Goal: Task Accomplishment & Management: Manage account settings

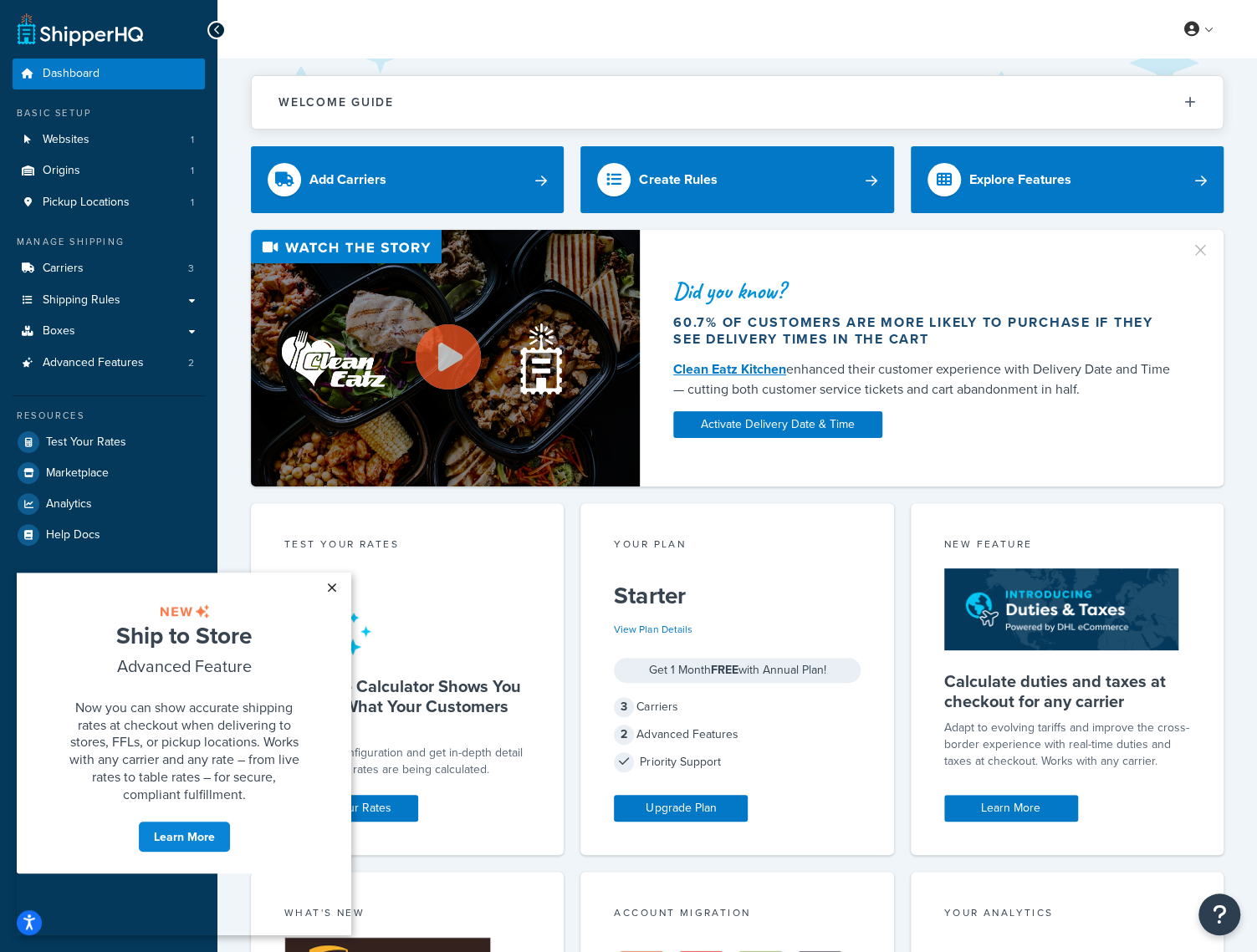
click at [330, 587] on link "×" at bounding box center [331, 587] width 29 height 30
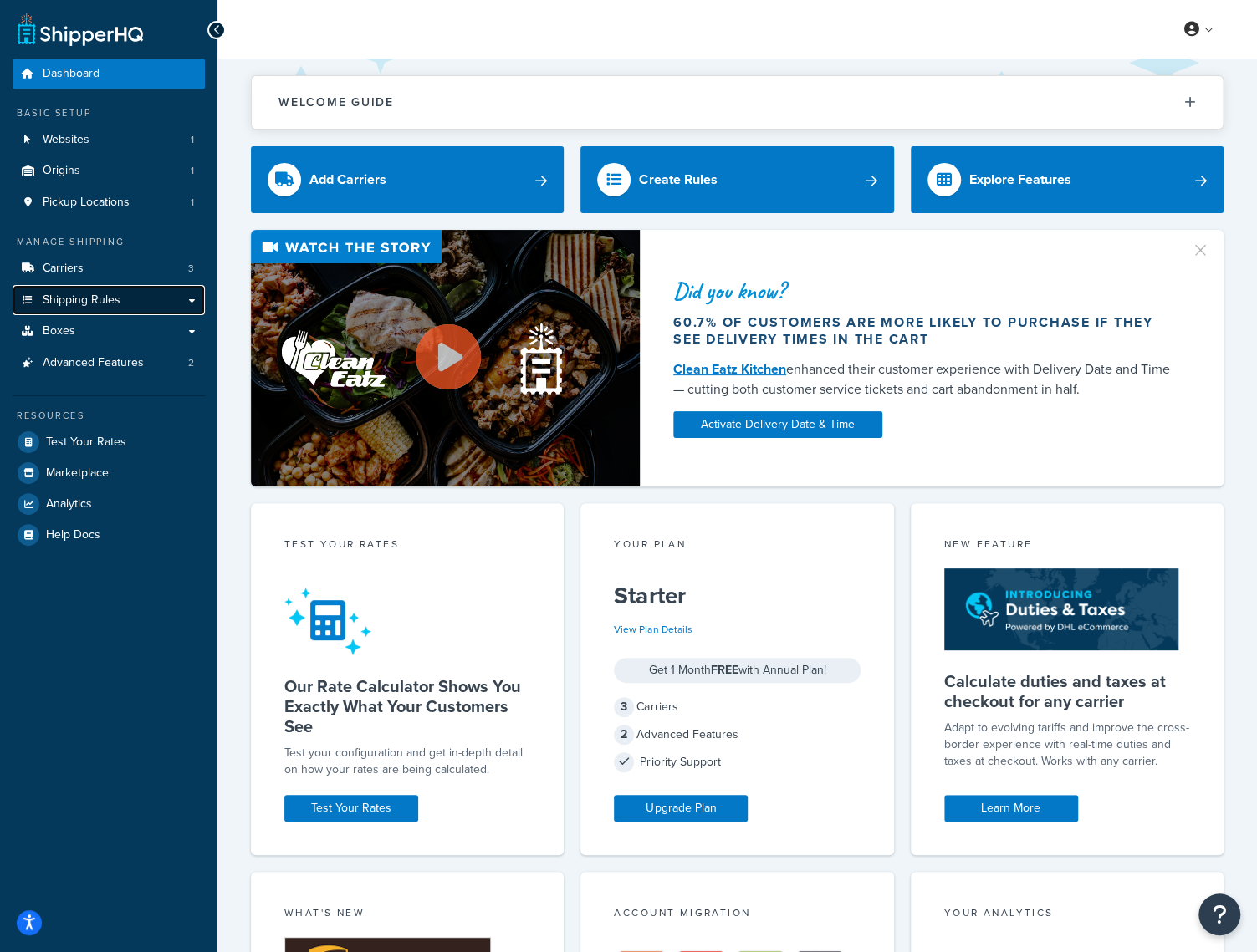
click at [122, 290] on link "Shipping Rules" at bounding box center [109, 300] width 193 height 31
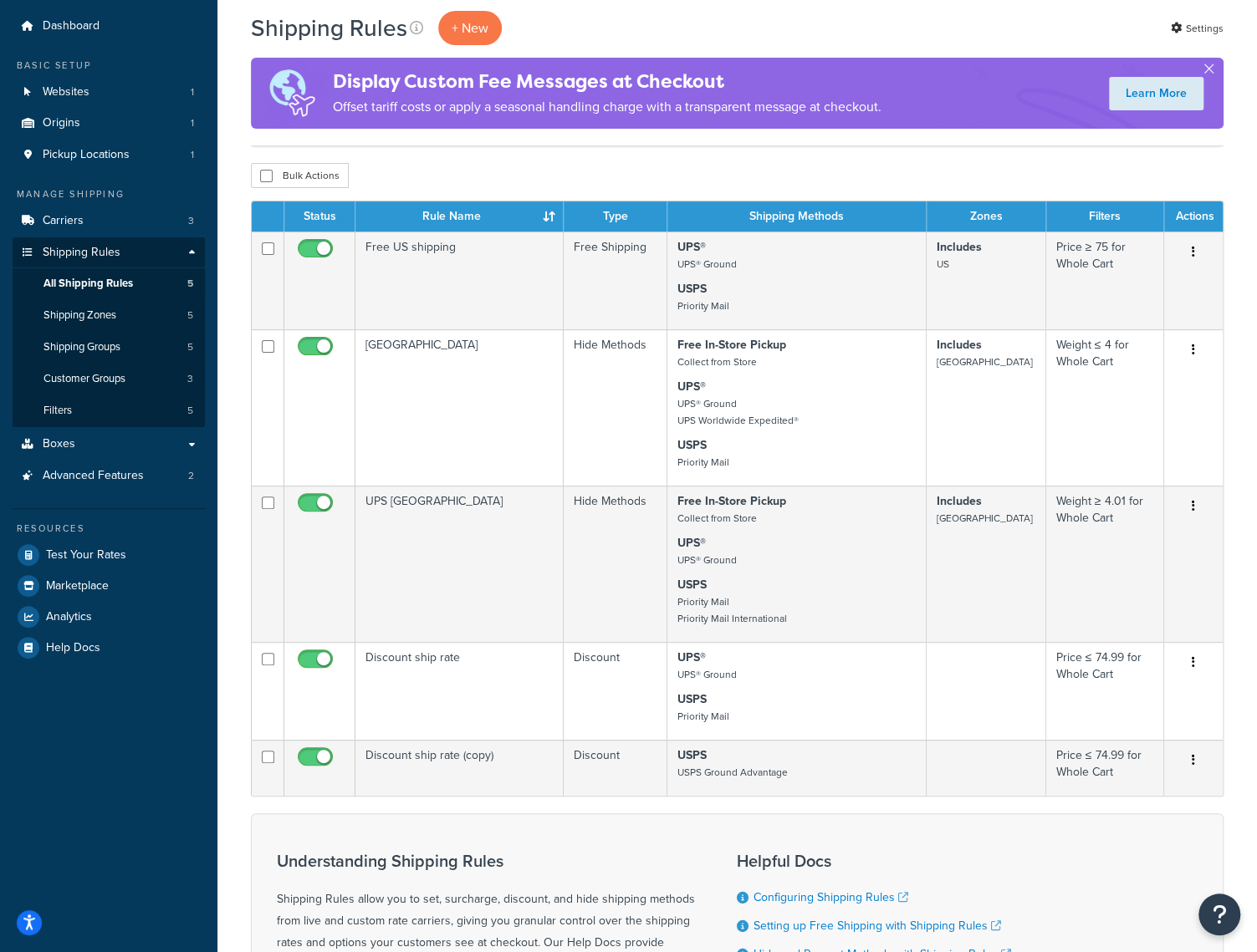
scroll to position [84, 0]
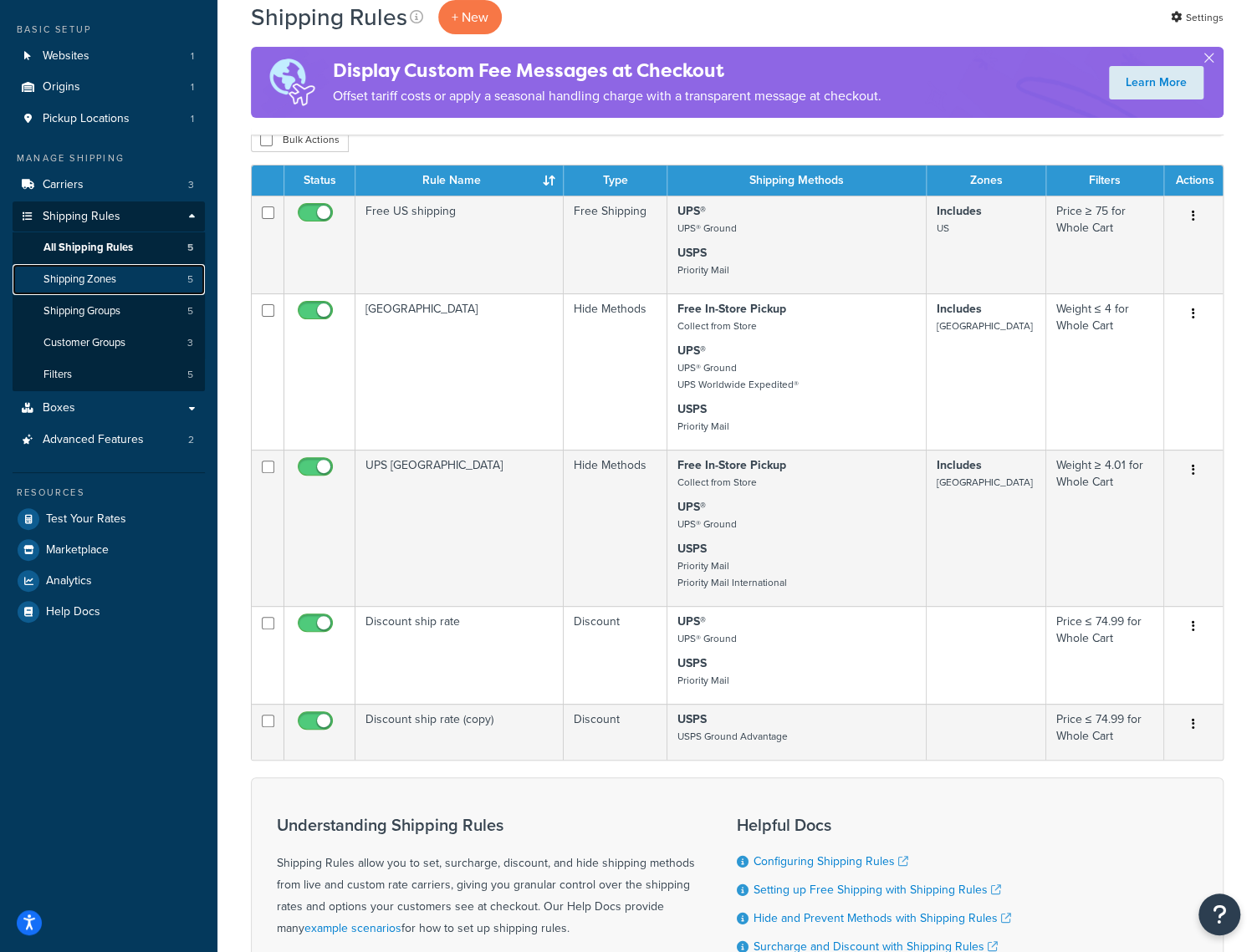
click at [124, 284] on link "Shipping Zones 5" at bounding box center [109, 279] width 193 height 31
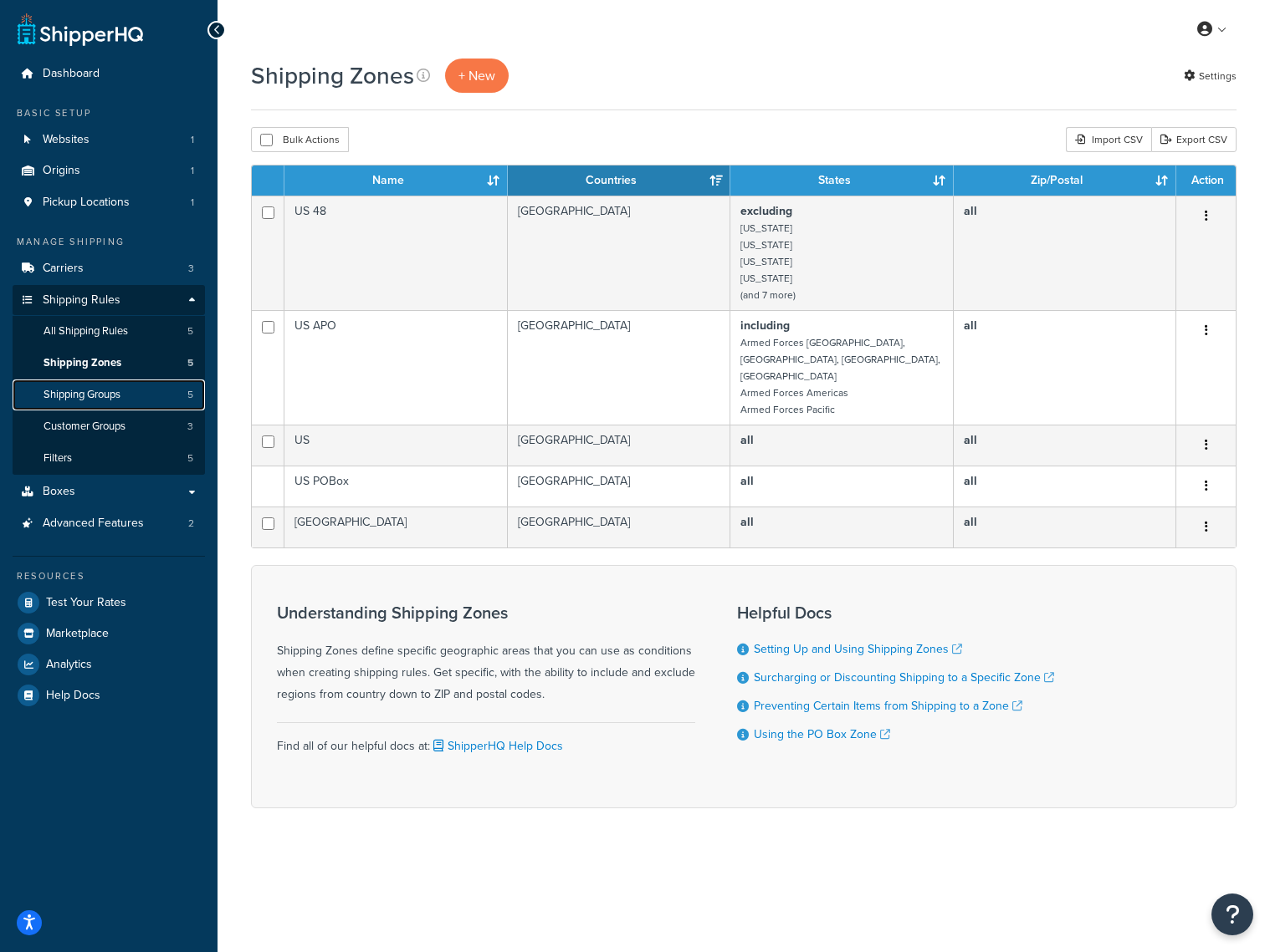
click at [121, 400] on span "Shipping Groups" at bounding box center [82, 395] width 77 height 14
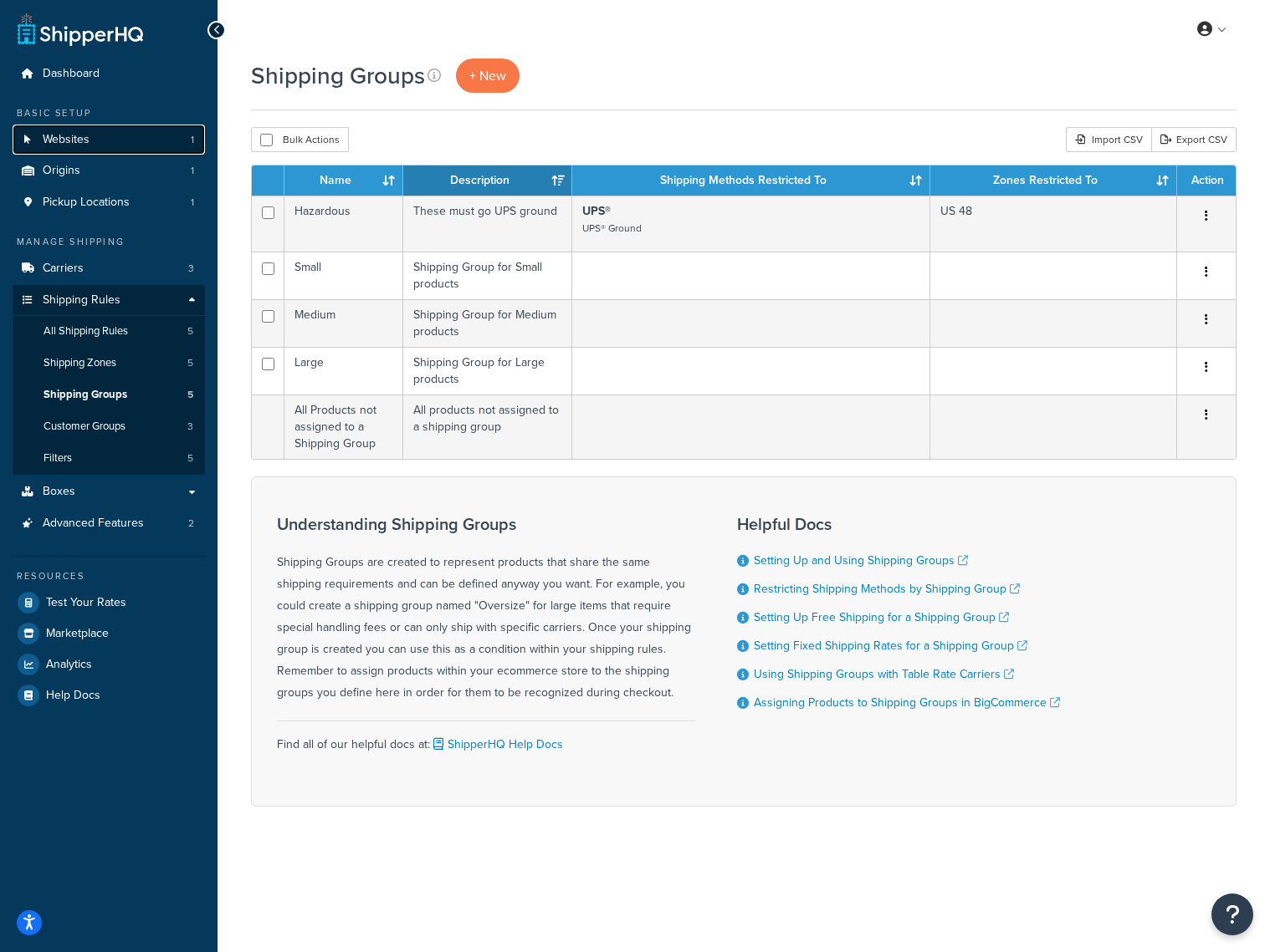
click at [127, 141] on link "Websites 1" at bounding box center [109, 140] width 193 height 31
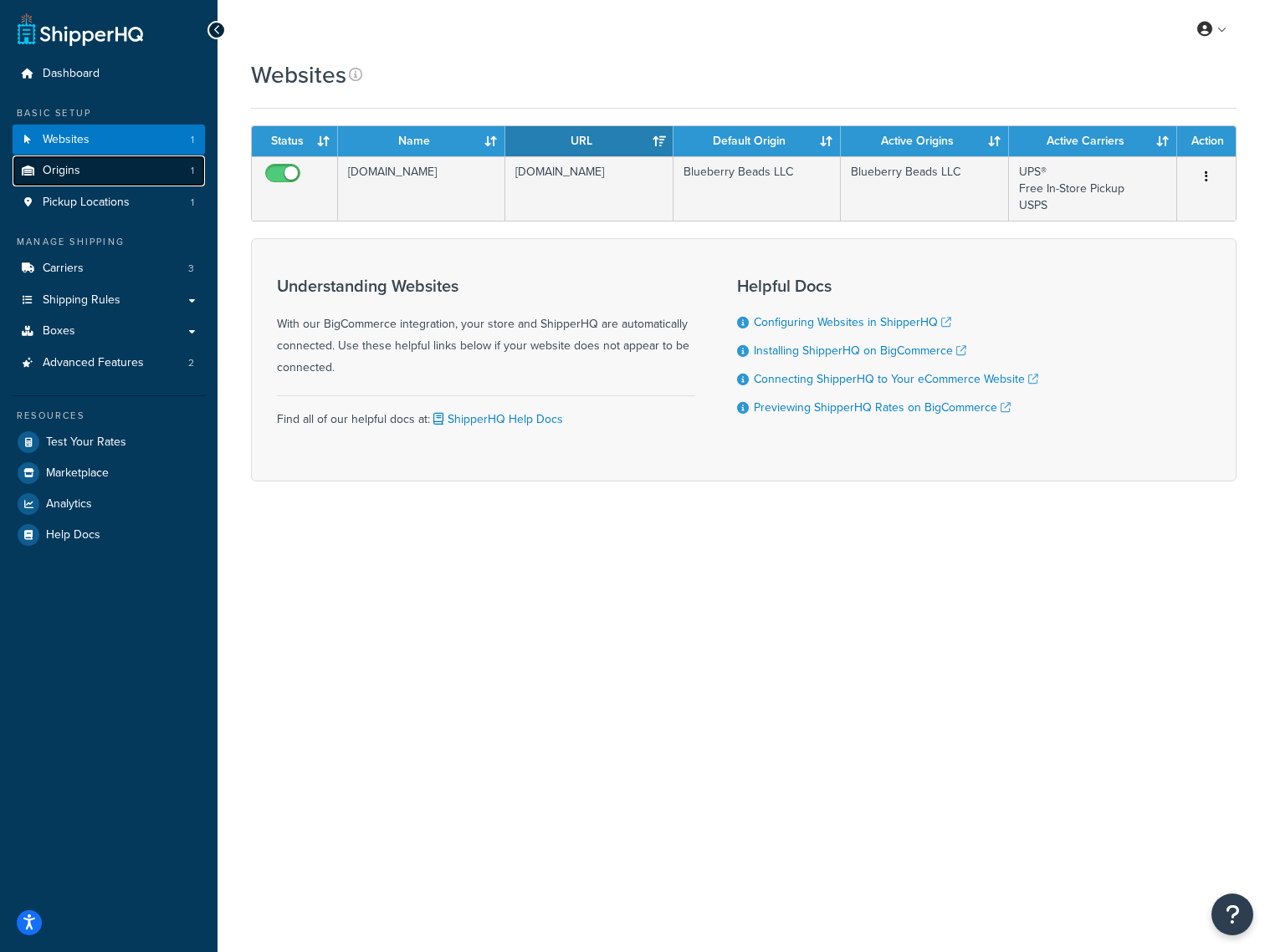
click at [126, 169] on link "Origins 1" at bounding box center [109, 171] width 193 height 31
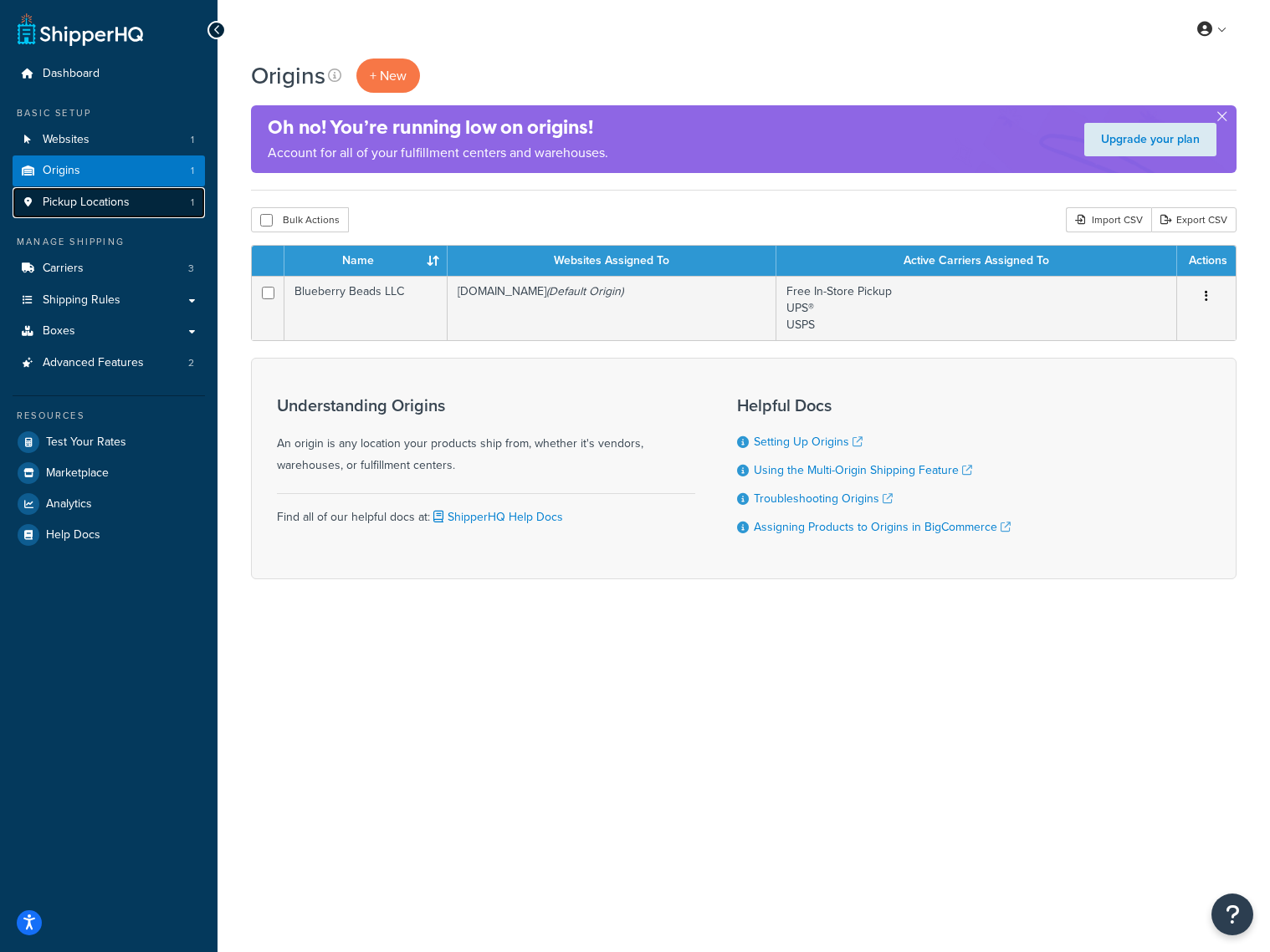
click at [122, 198] on span "Pickup Locations" at bounding box center [86, 203] width 87 height 14
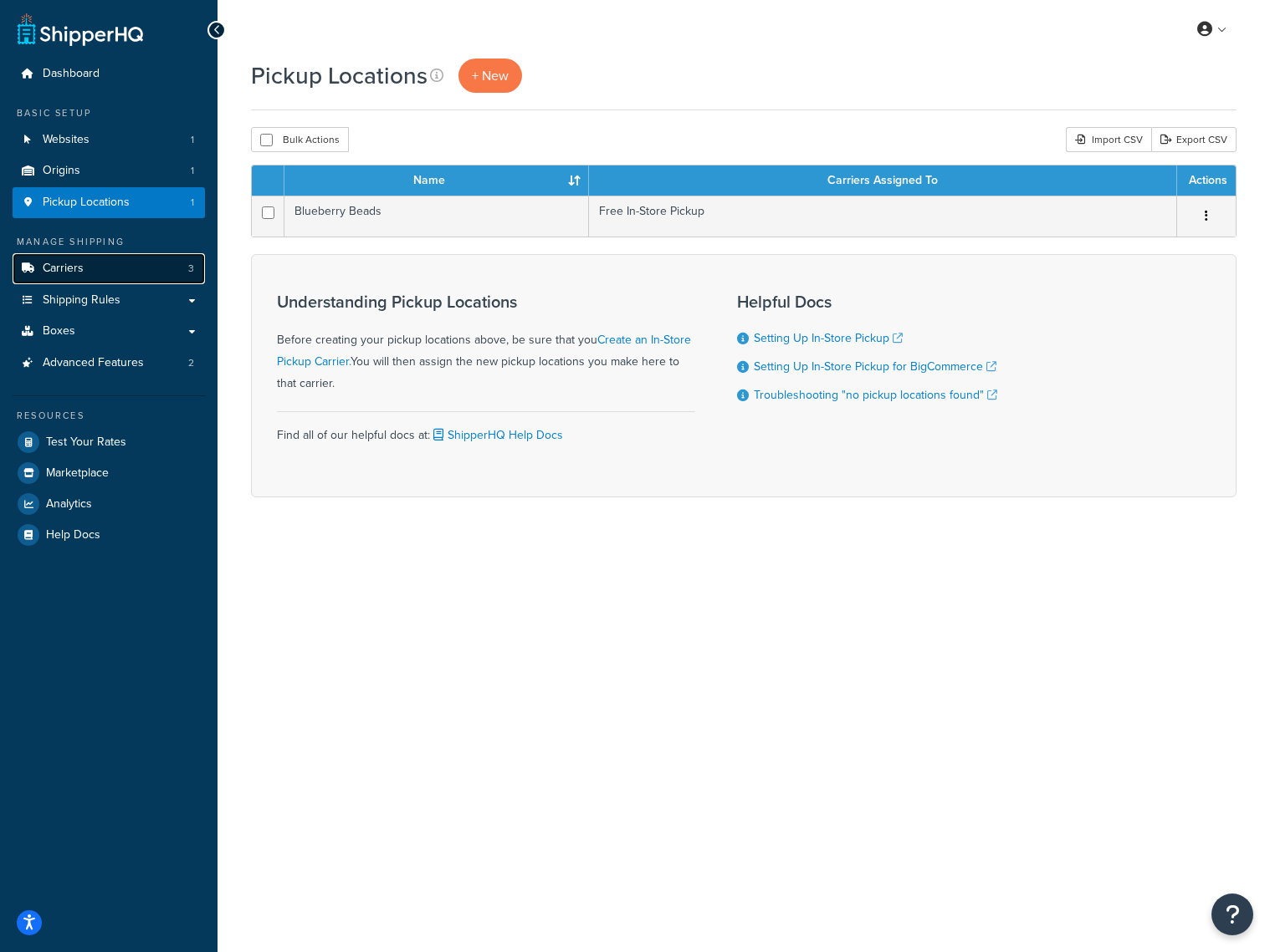
click at [122, 264] on link "Carriers 3" at bounding box center [109, 269] width 193 height 31
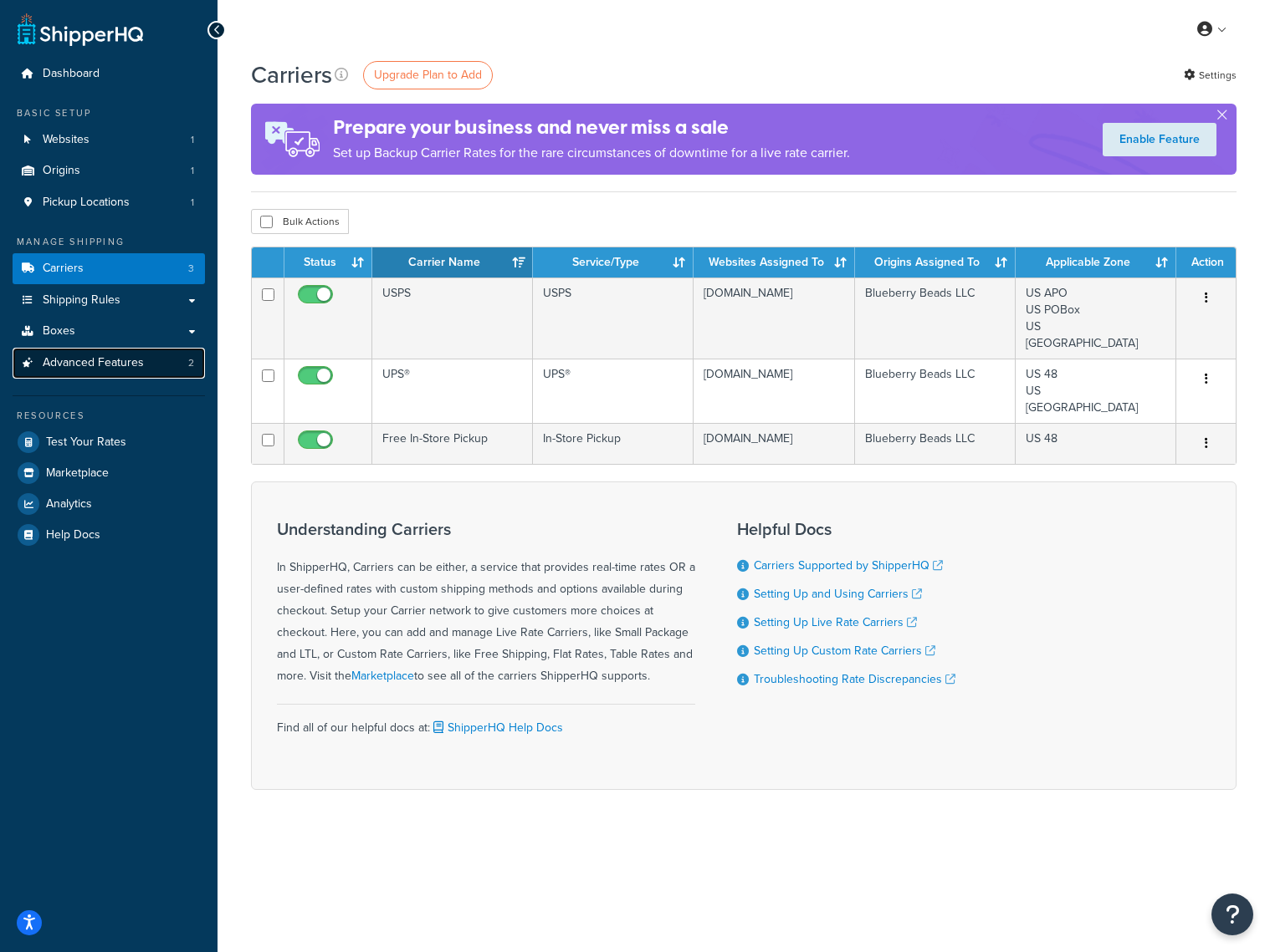
click at [124, 362] on span "Advanced Features" at bounding box center [93, 364] width 101 height 14
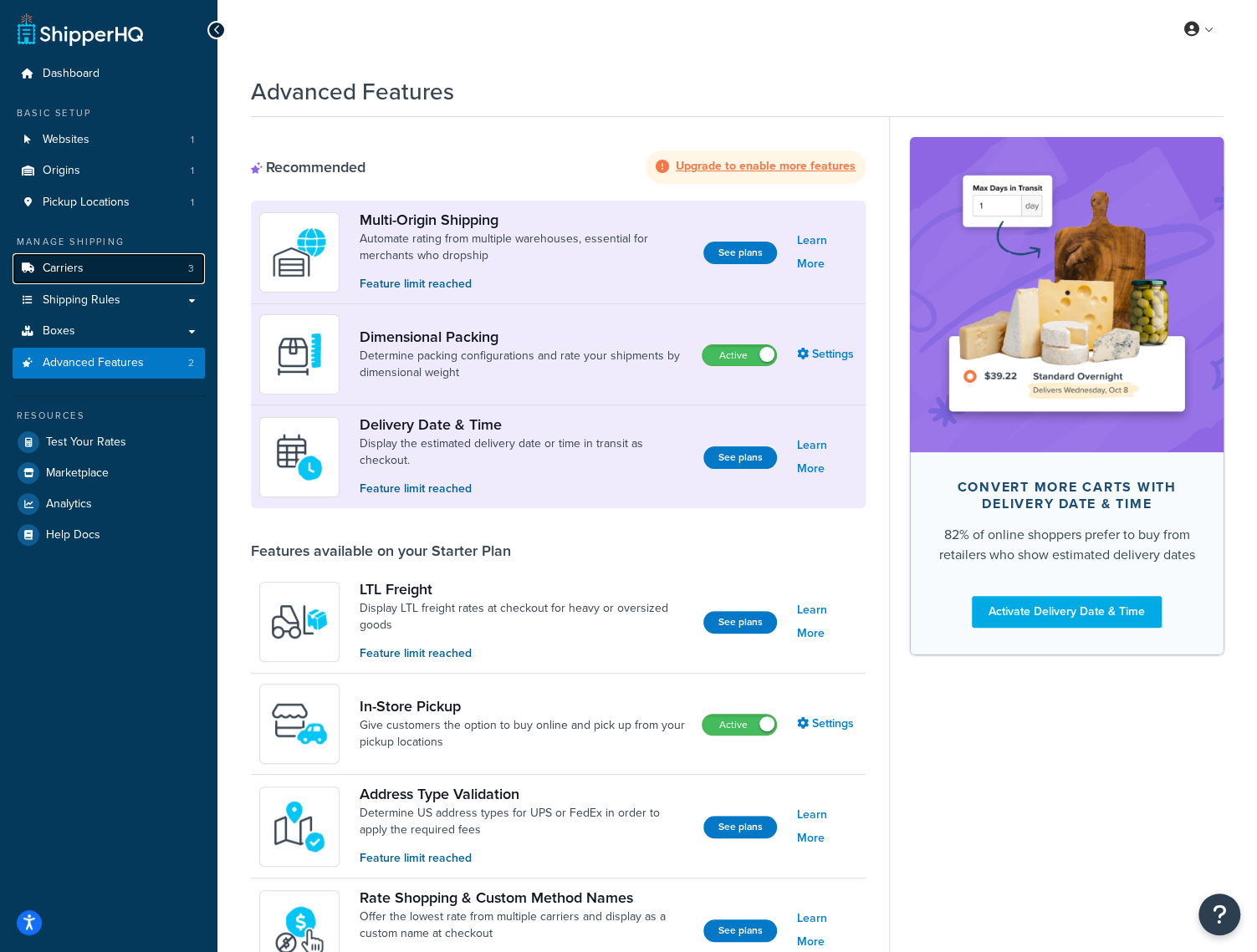
click at [120, 263] on link "Carriers 3" at bounding box center [109, 269] width 193 height 31
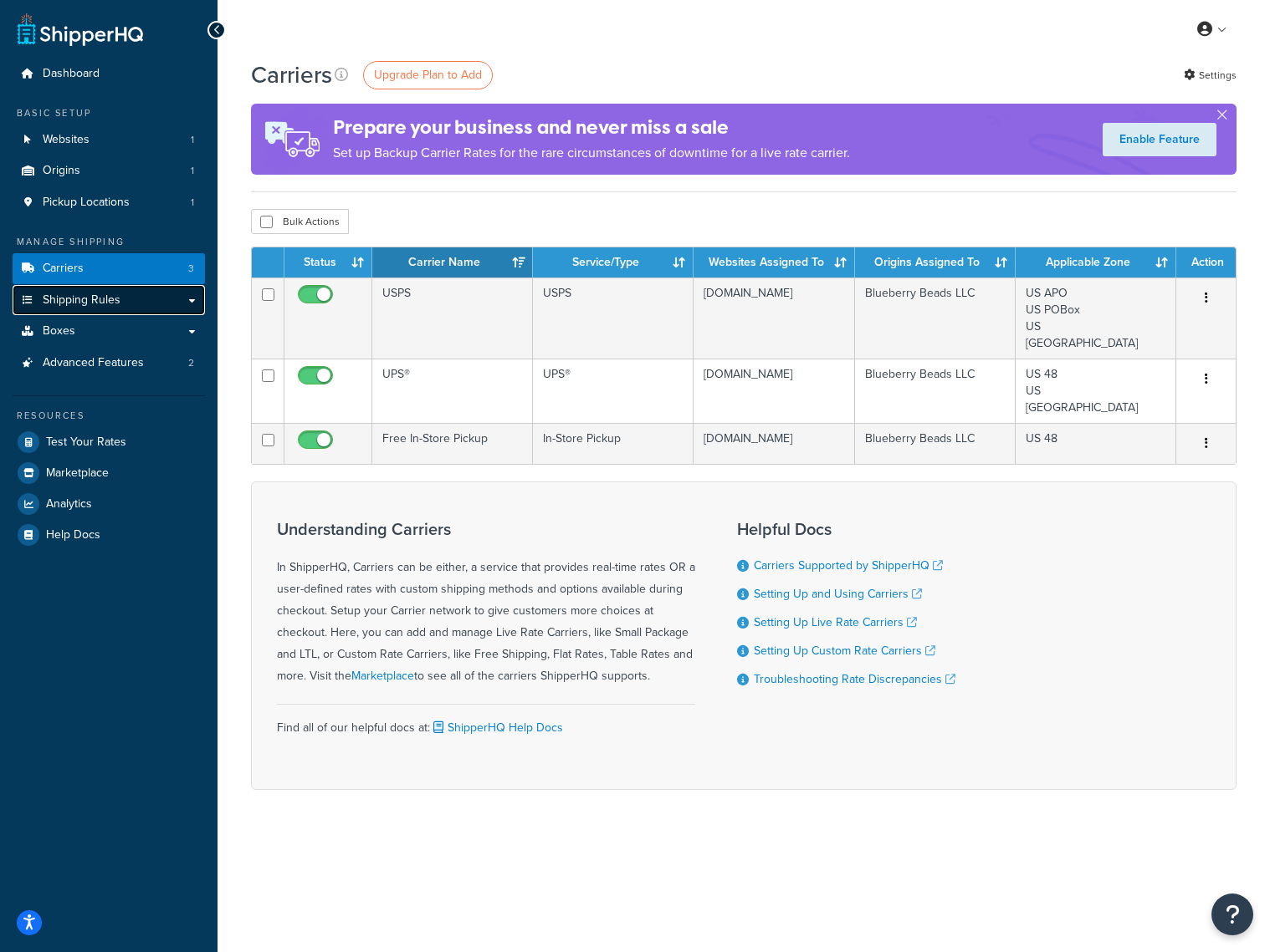
click at [116, 295] on span "Shipping Rules" at bounding box center [82, 301] width 78 height 14
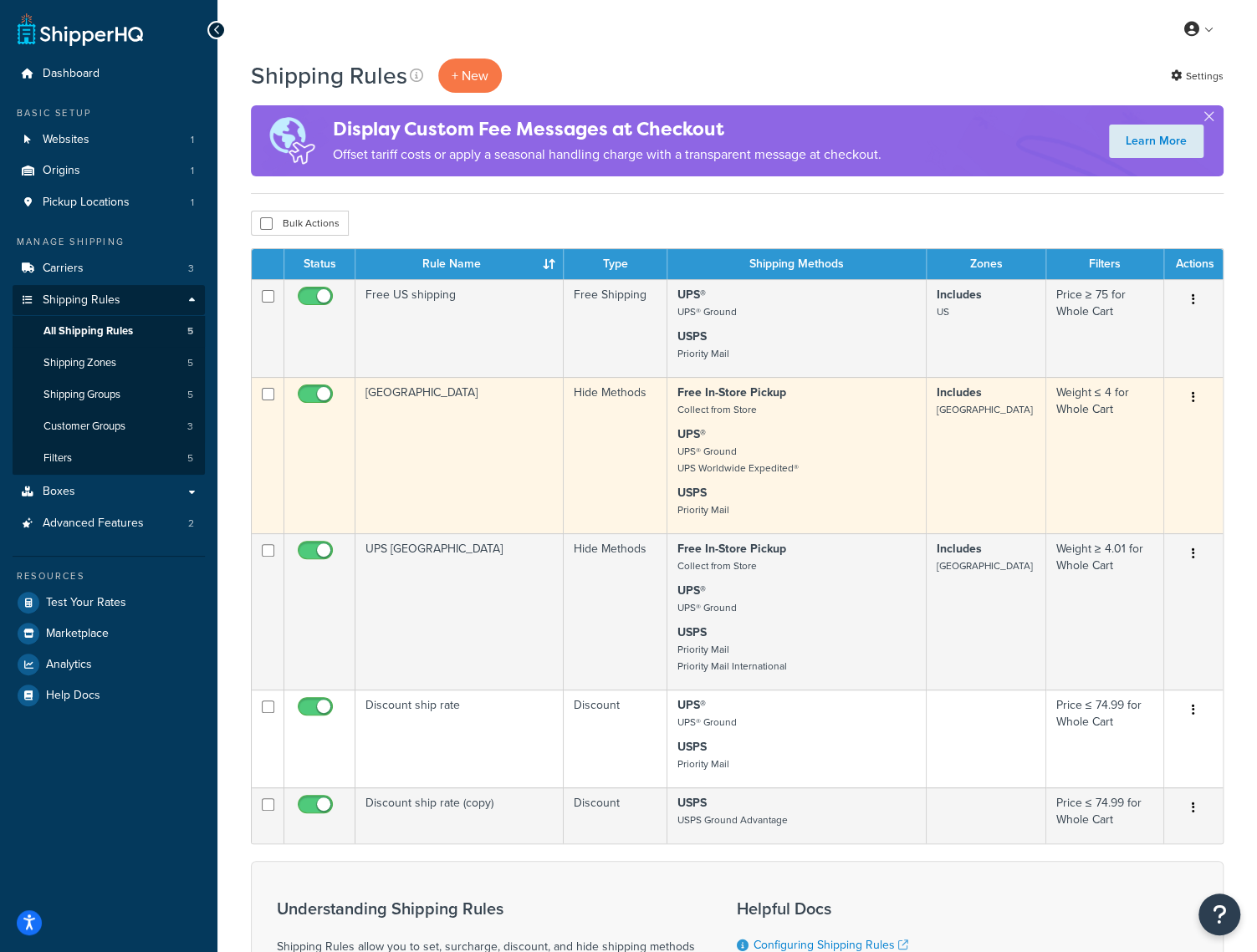
scroll to position [84, 0]
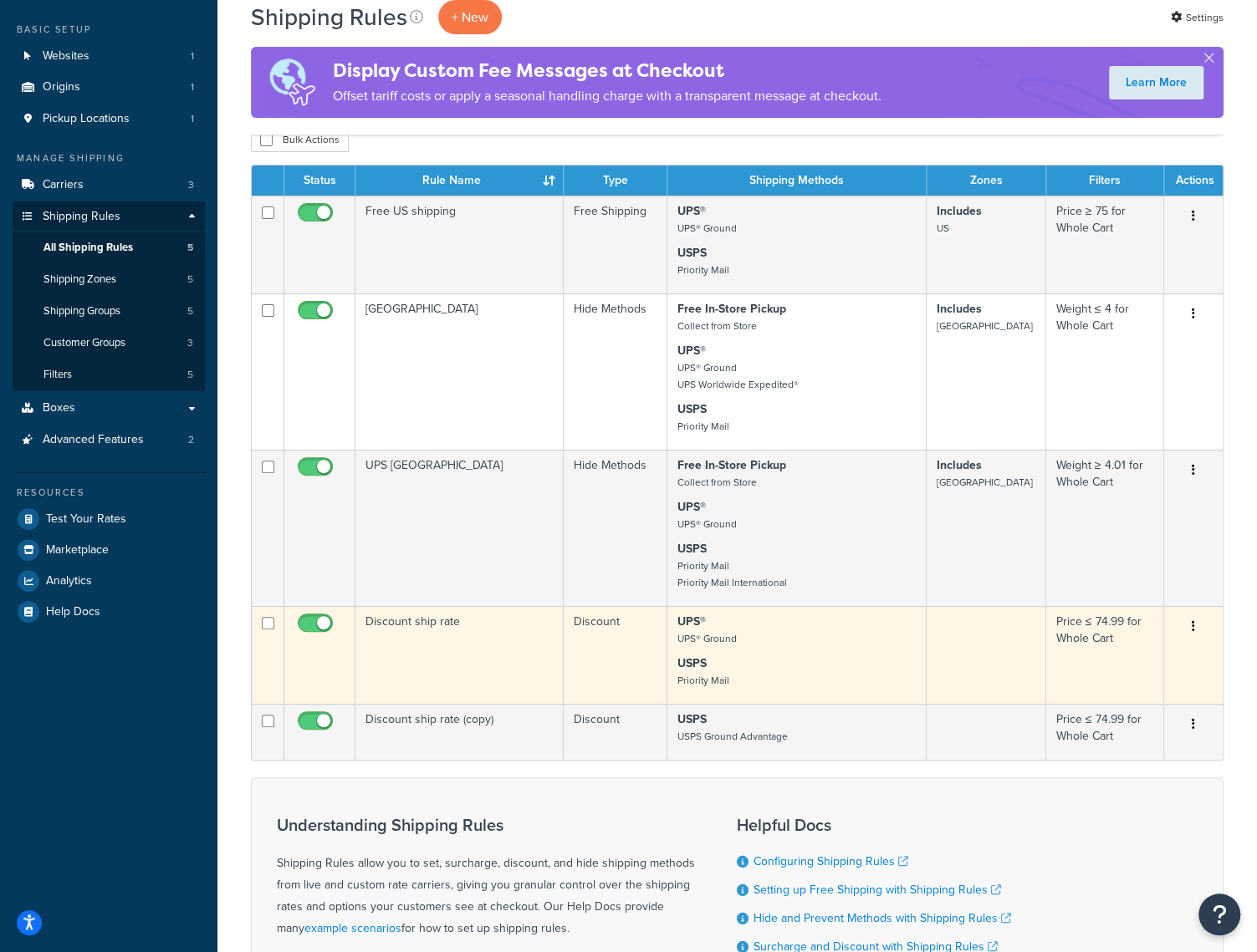
click at [1198, 624] on button "button" at bounding box center [1193, 626] width 23 height 27
click at [1132, 656] on link "Edit" at bounding box center [1138, 658] width 132 height 34
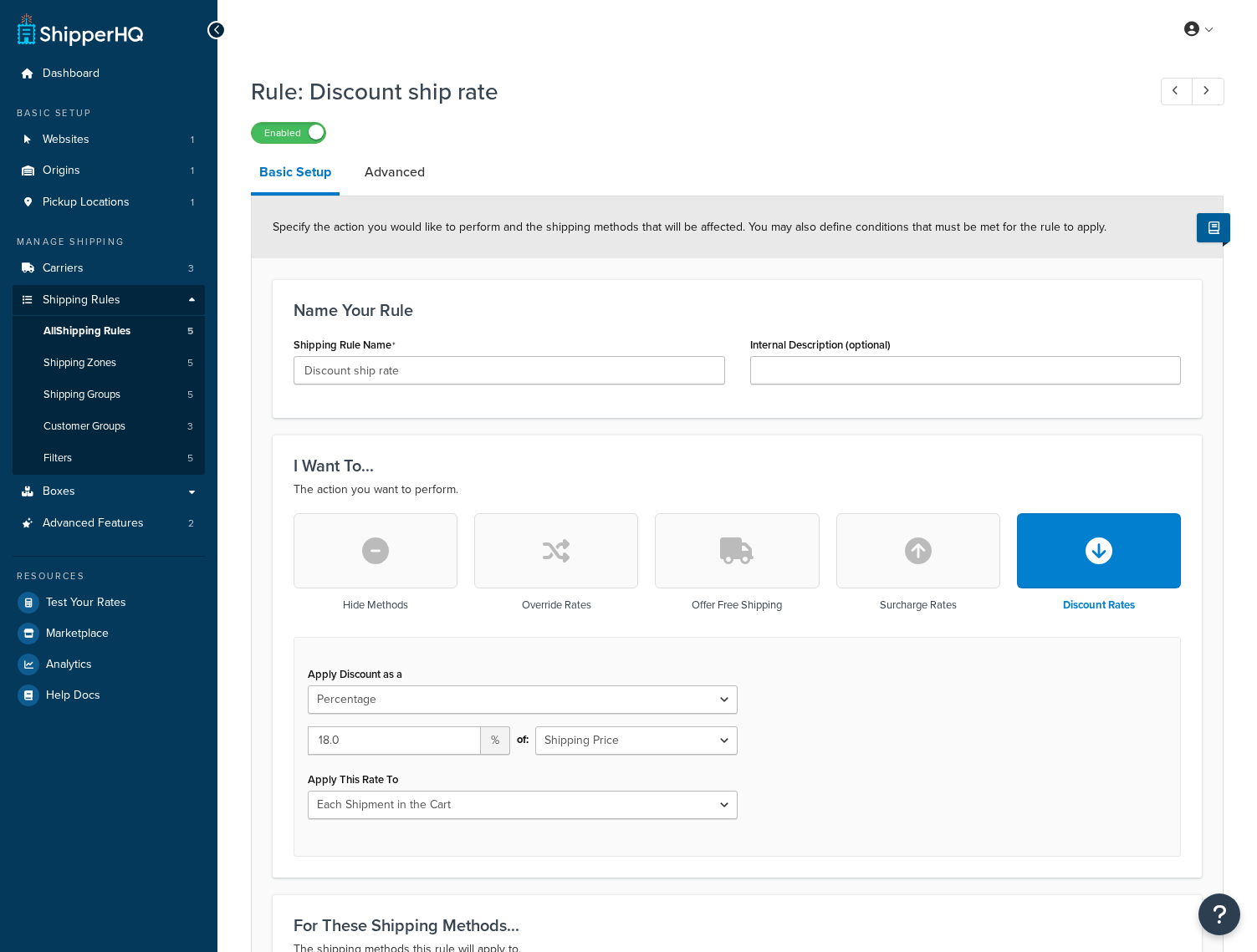
select select "PERCENTAGE"
click at [408, 177] on link "Advanced" at bounding box center [395, 172] width 77 height 40
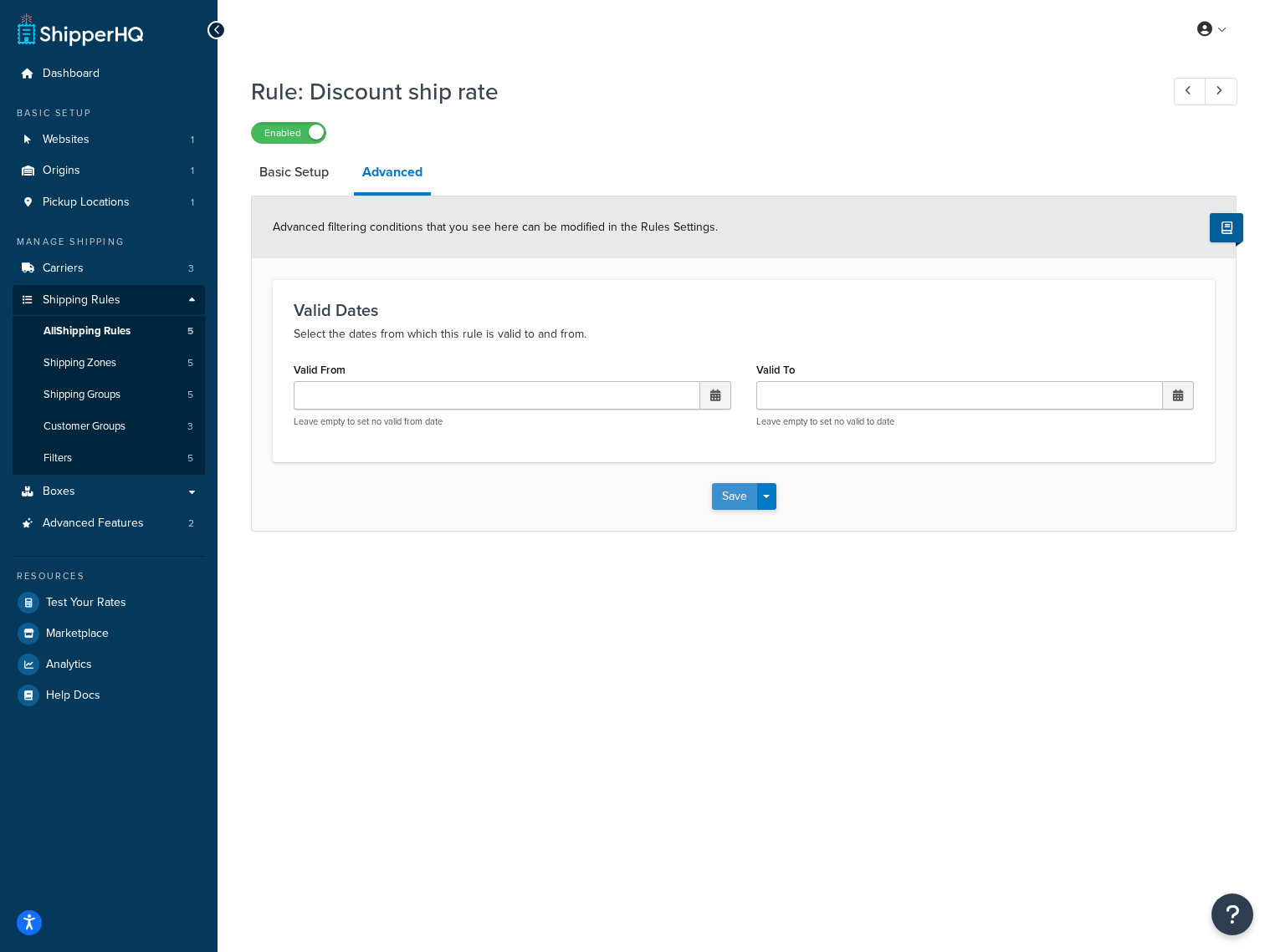
click at [741, 500] on button "Save" at bounding box center [733, 496] width 45 height 27
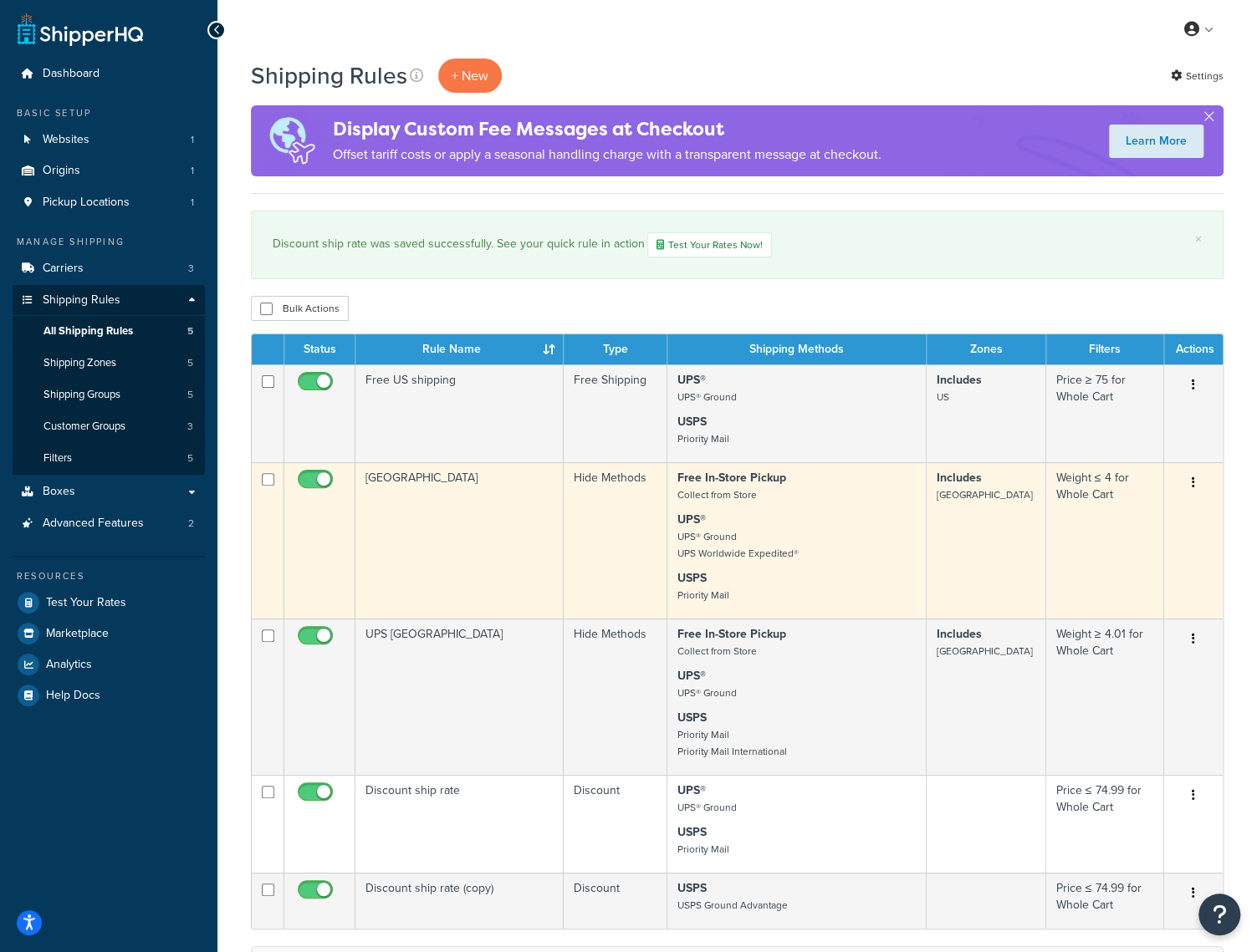
scroll to position [84, 0]
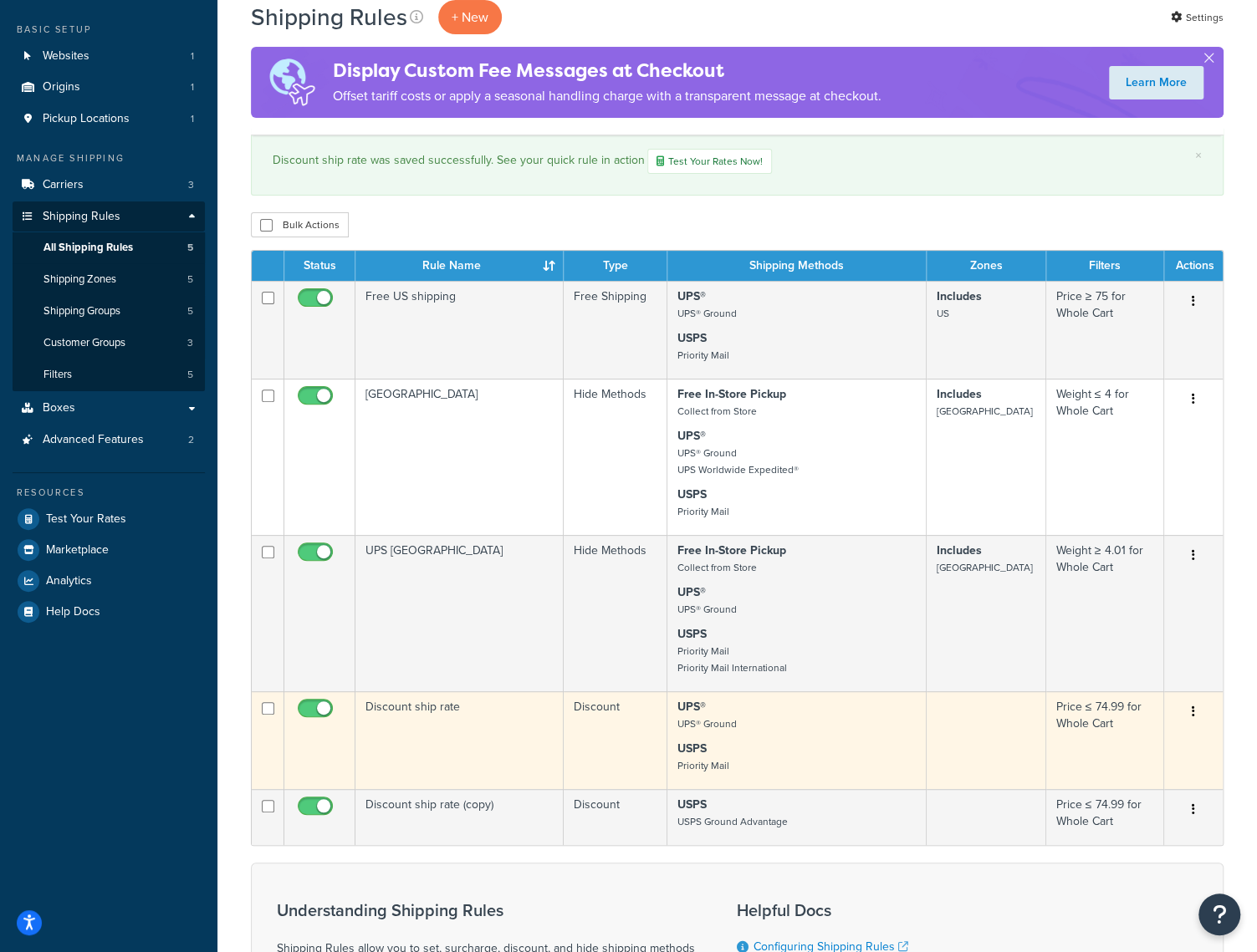
click at [970, 733] on td at bounding box center [985, 740] width 119 height 98
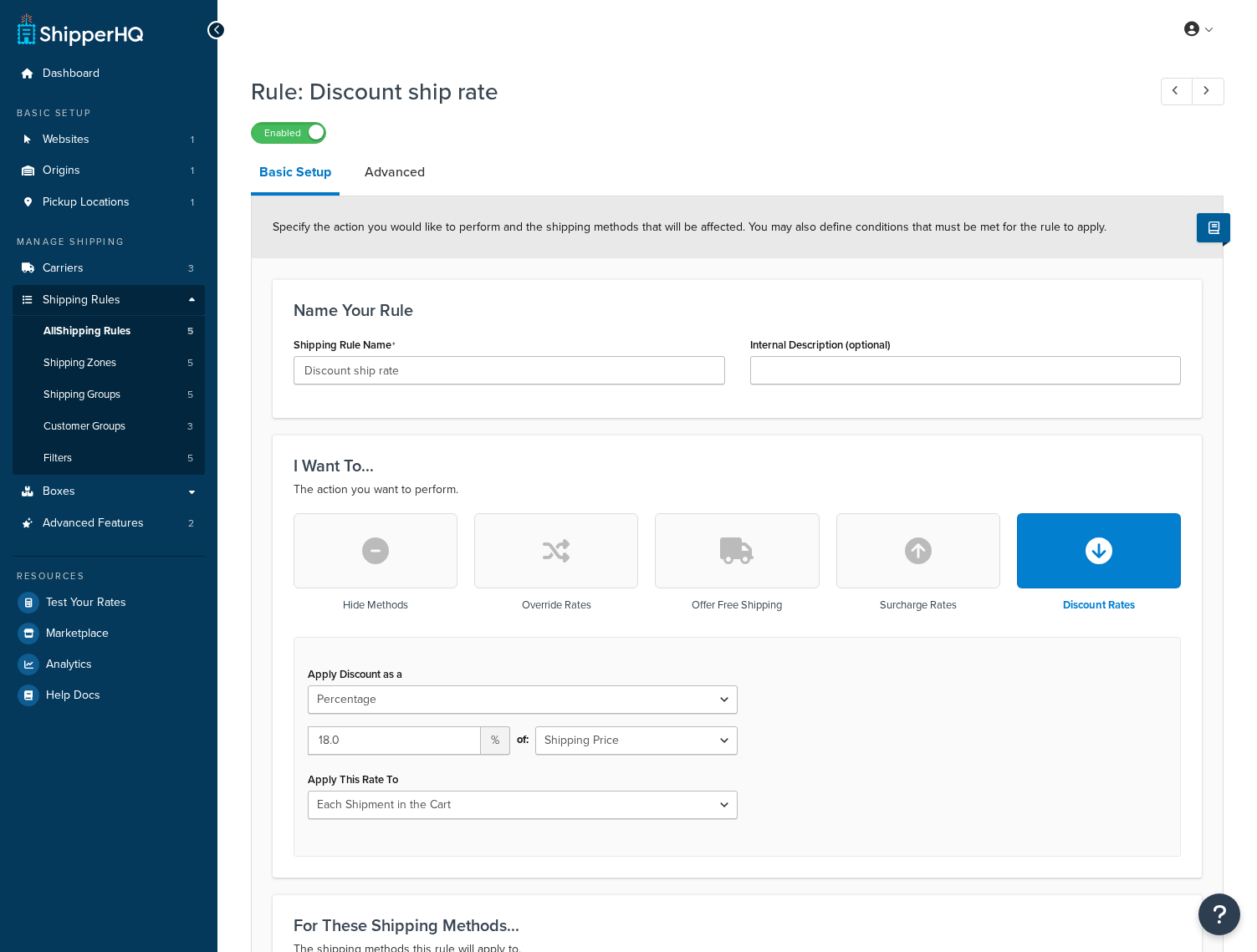
select select "PERCENTAGE"
click at [106, 371] on link "Shipping Zones 5" at bounding box center [109, 363] width 193 height 31
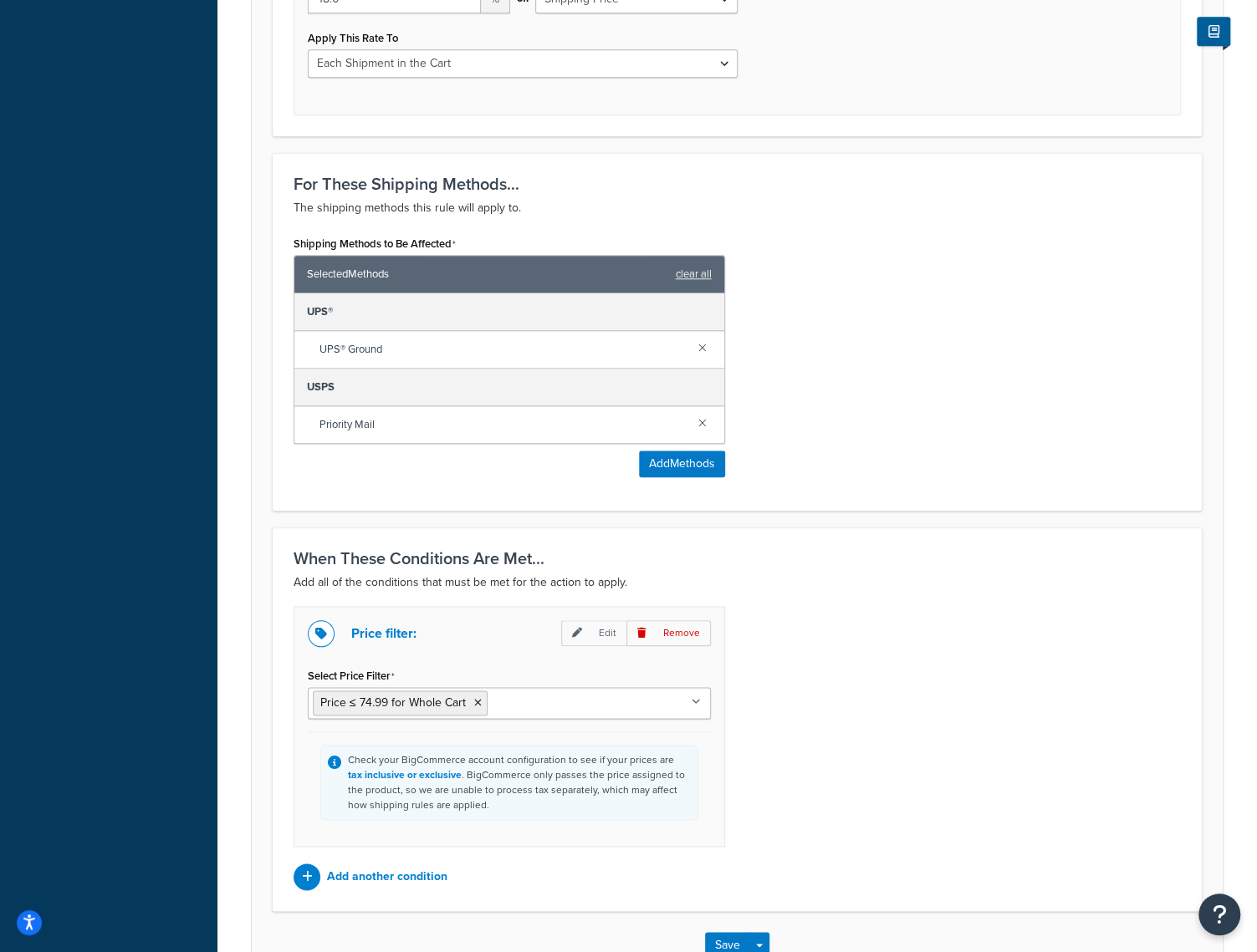
scroll to position [849, 0]
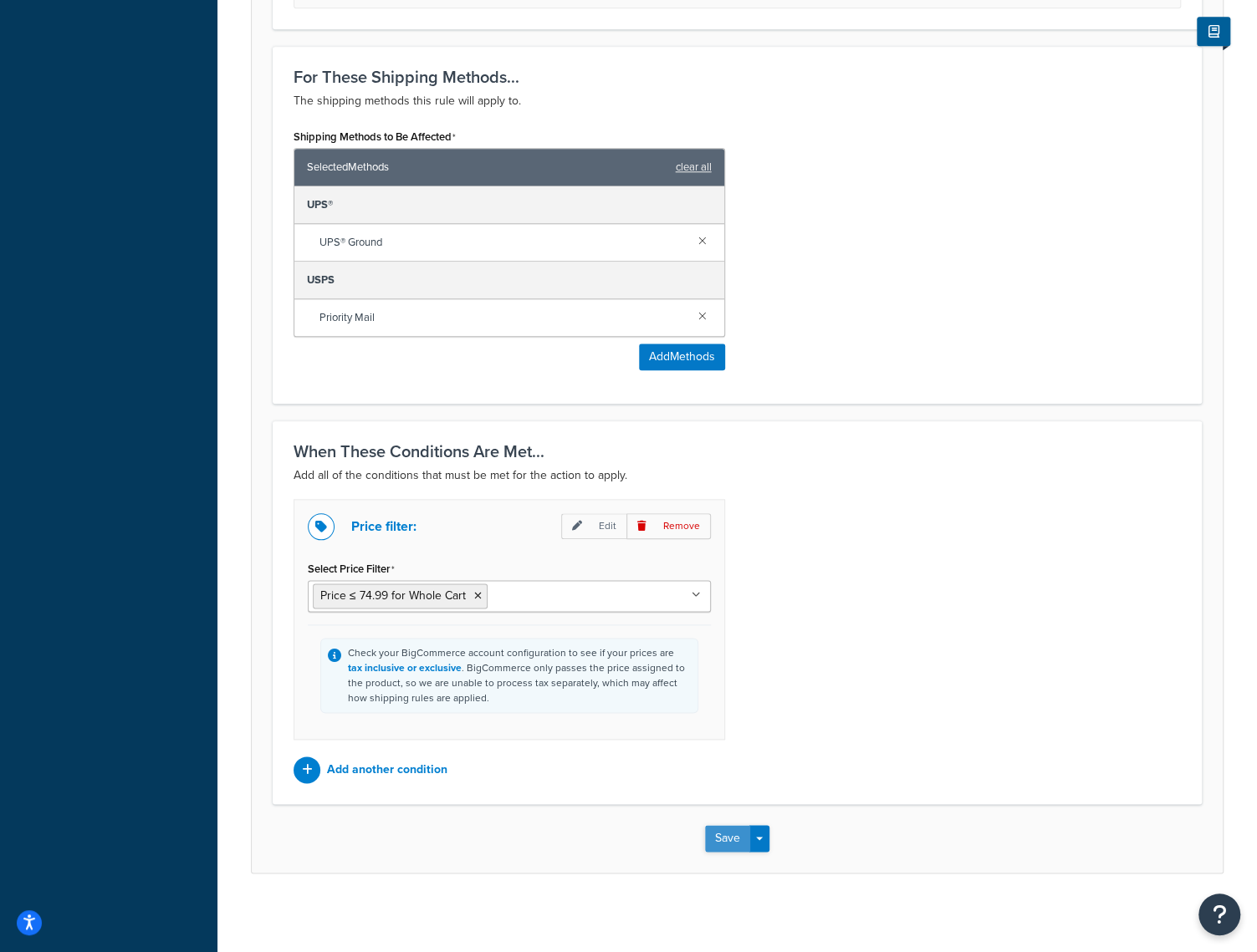
click at [738, 843] on button "Save" at bounding box center [727, 838] width 45 height 27
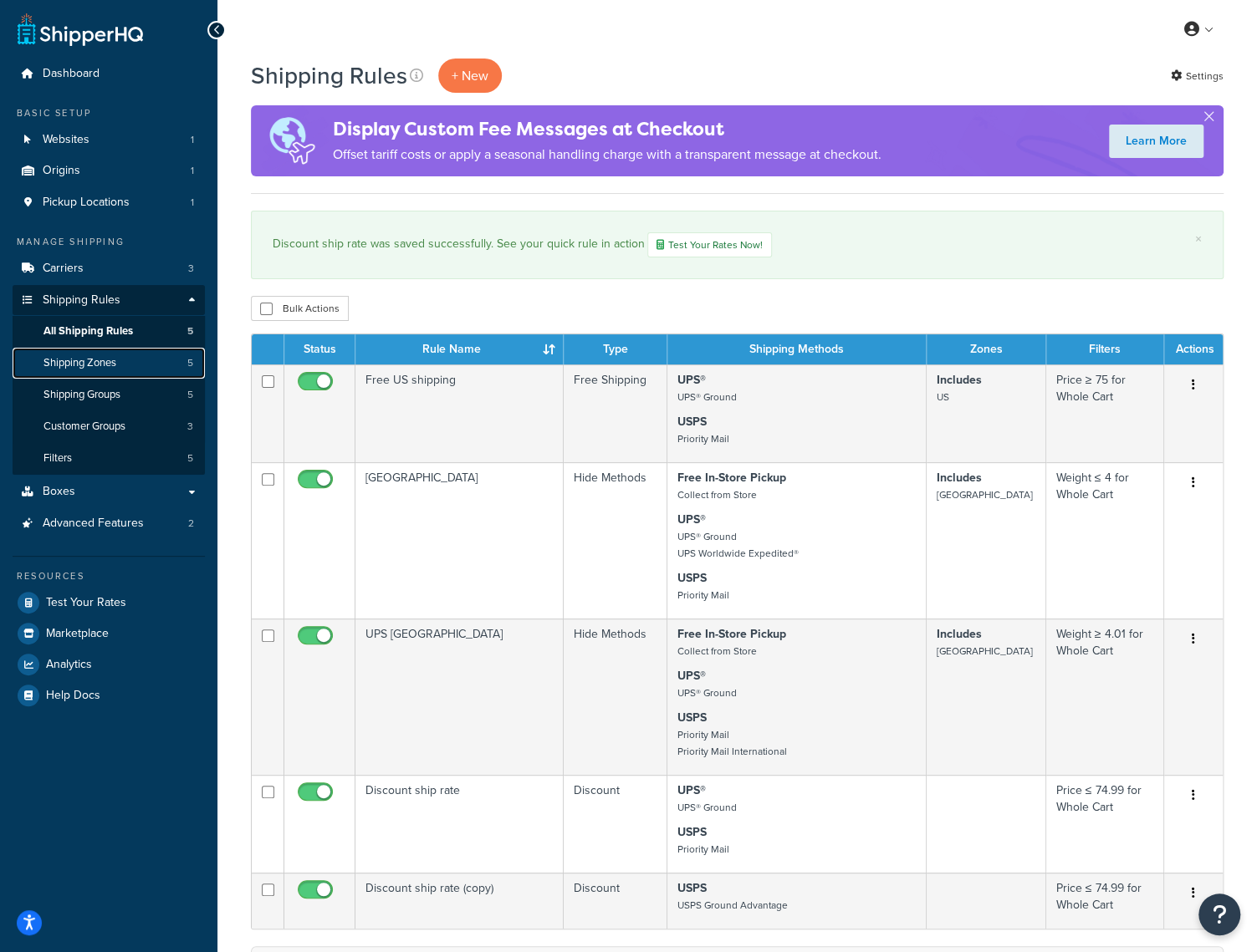
click at [80, 357] on span "Shipping Zones" at bounding box center [80, 364] width 73 height 14
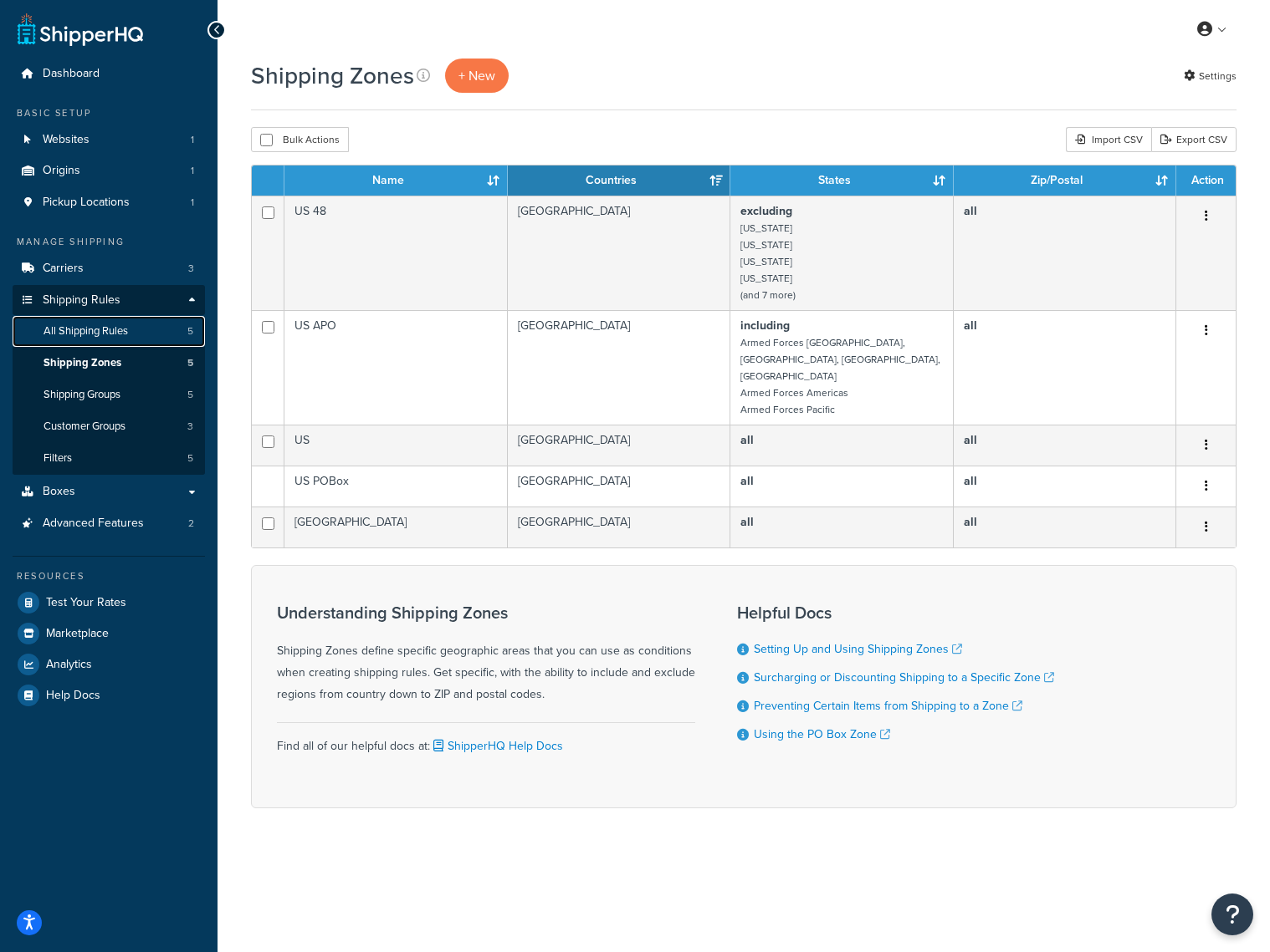
click at [100, 336] on span "All Shipping Rules" at bounding box center [86, 332] width 85 height 14
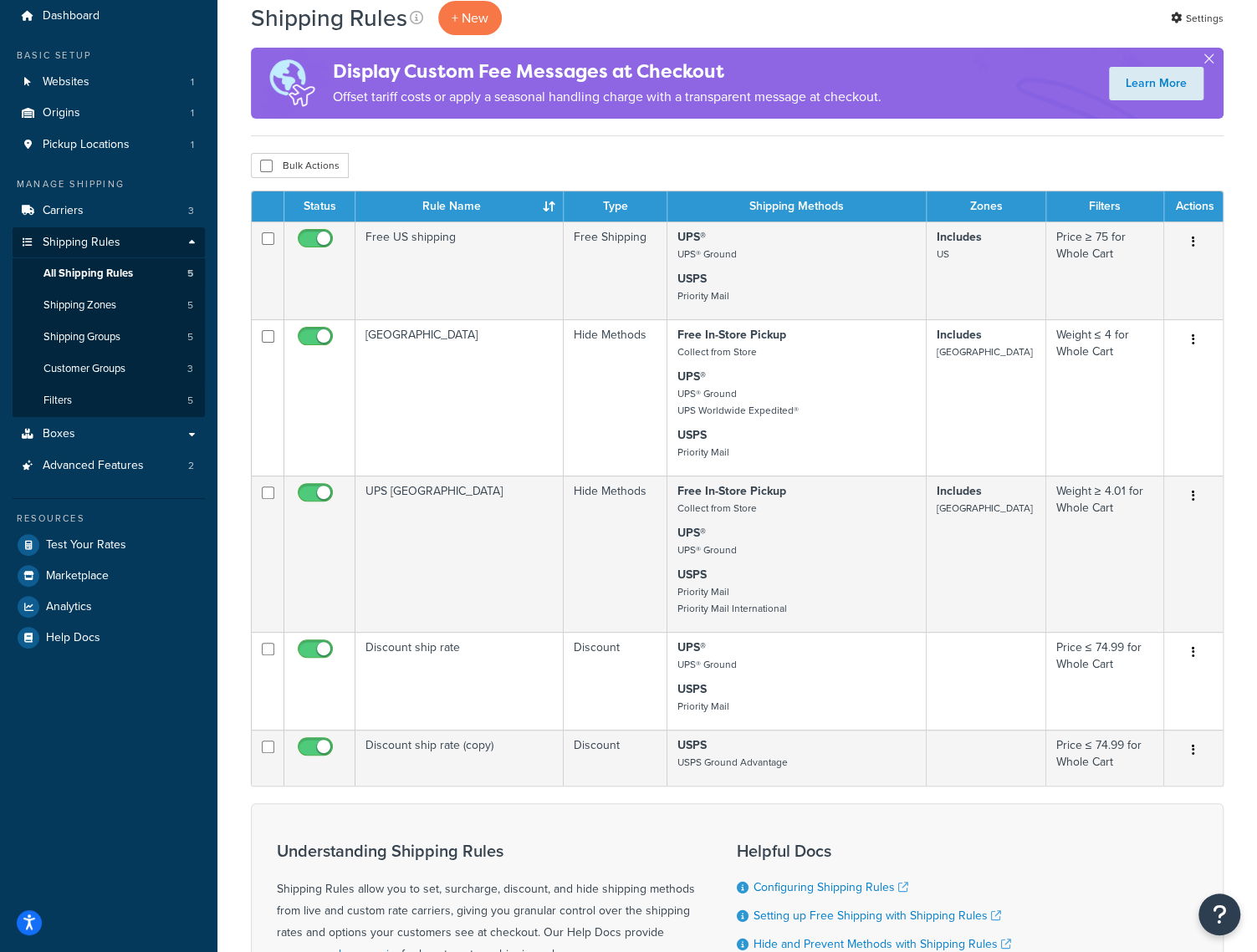
scroll to position [84, 0]
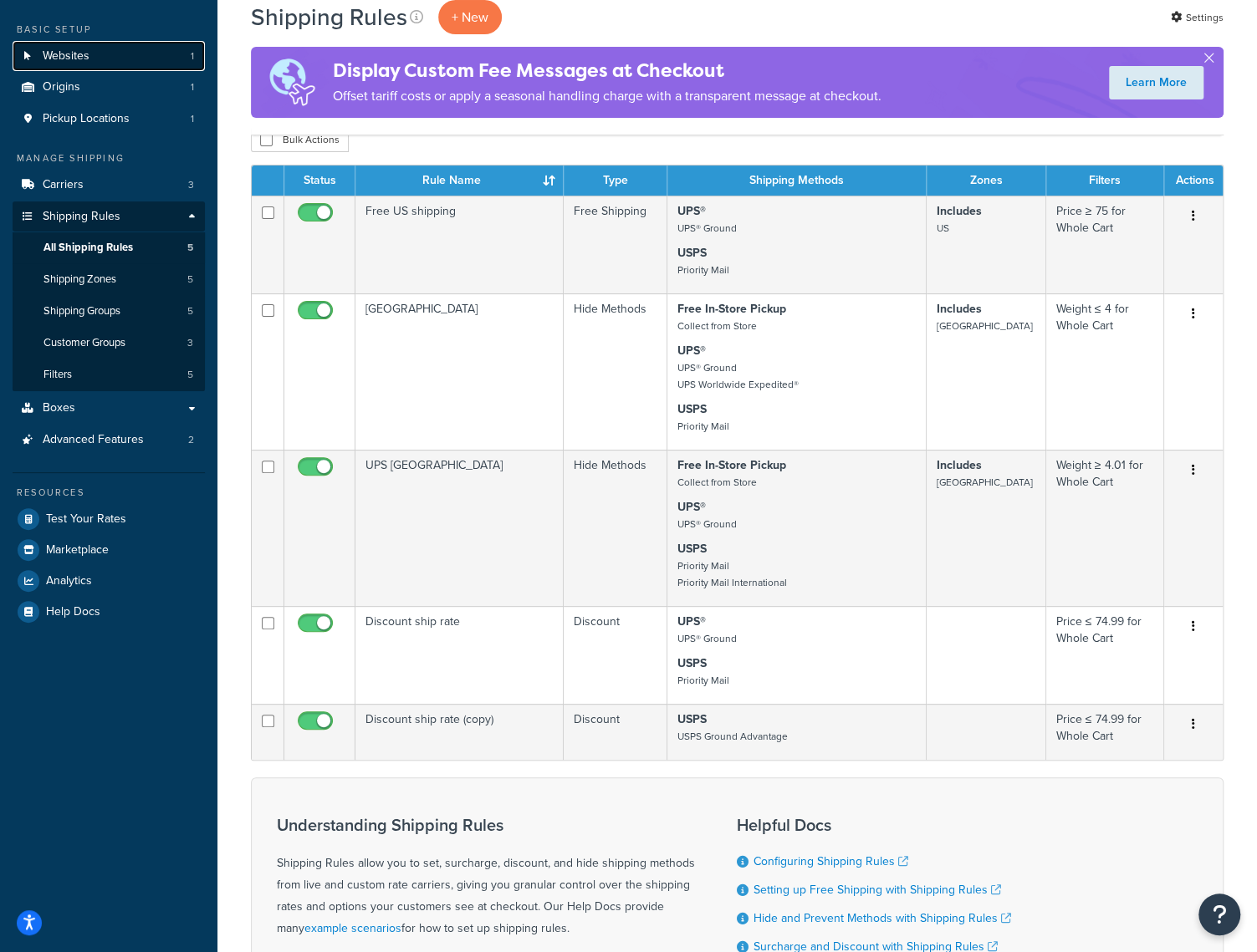
click at [107, 53] on link "Websites 1" at bounding box center [109, 56] width 193 height 31
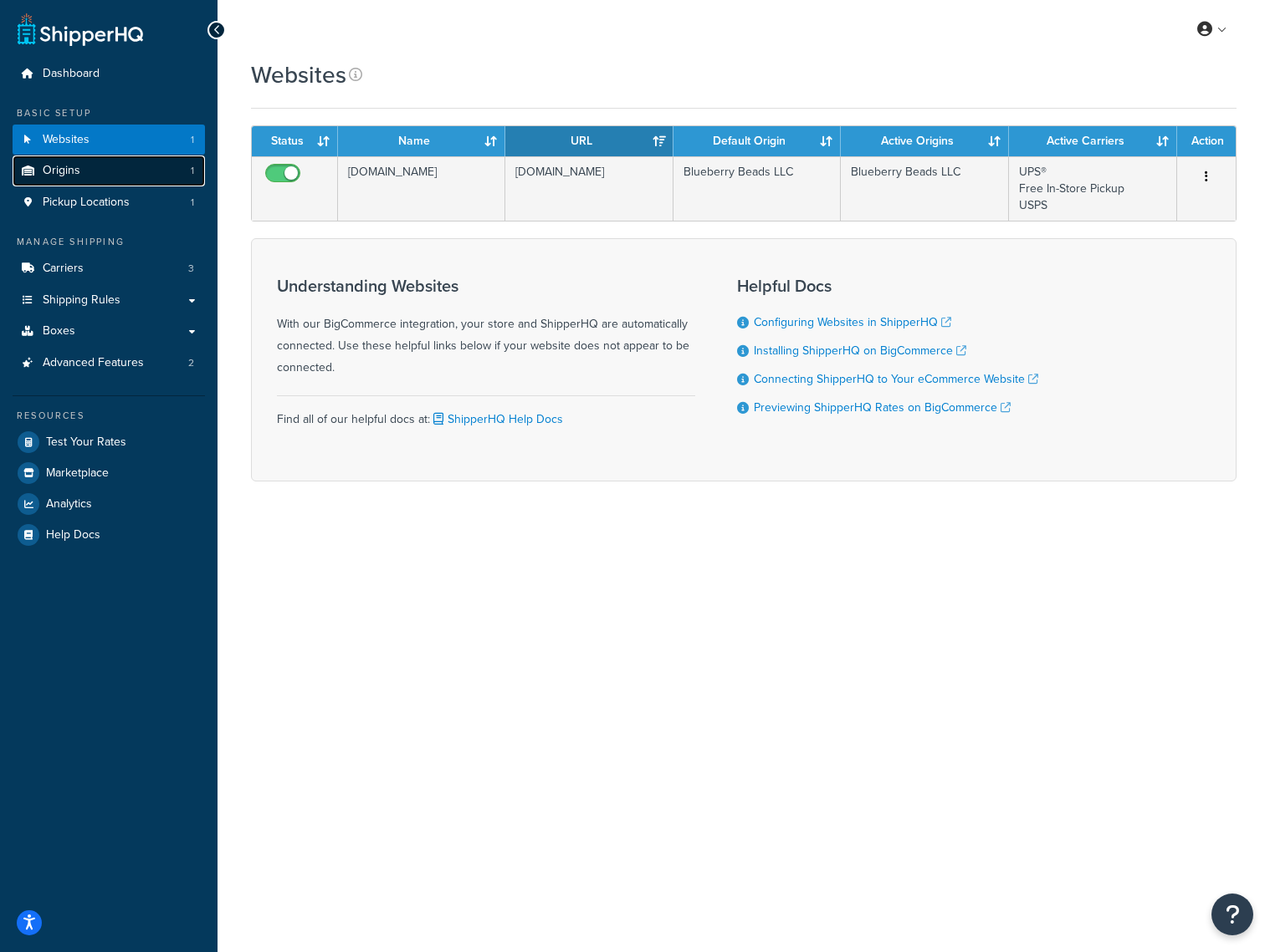
click at [110, 171] on link "Origins 1" at bounding box center [109, 171] width 193 height 31
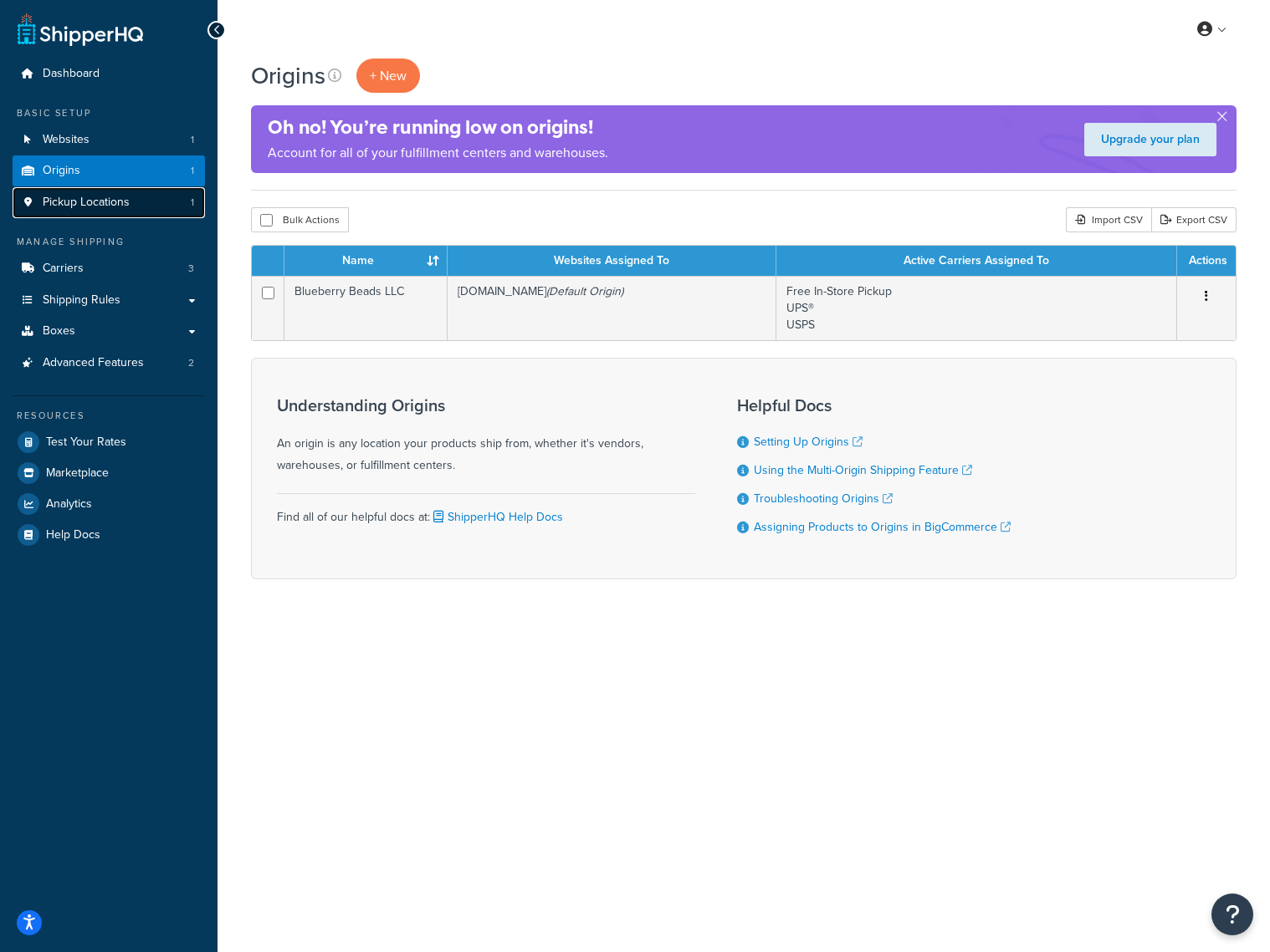
click at [110, 200] on span "Pickup Locations" at bounding box center [86, 203] width 87 height 14
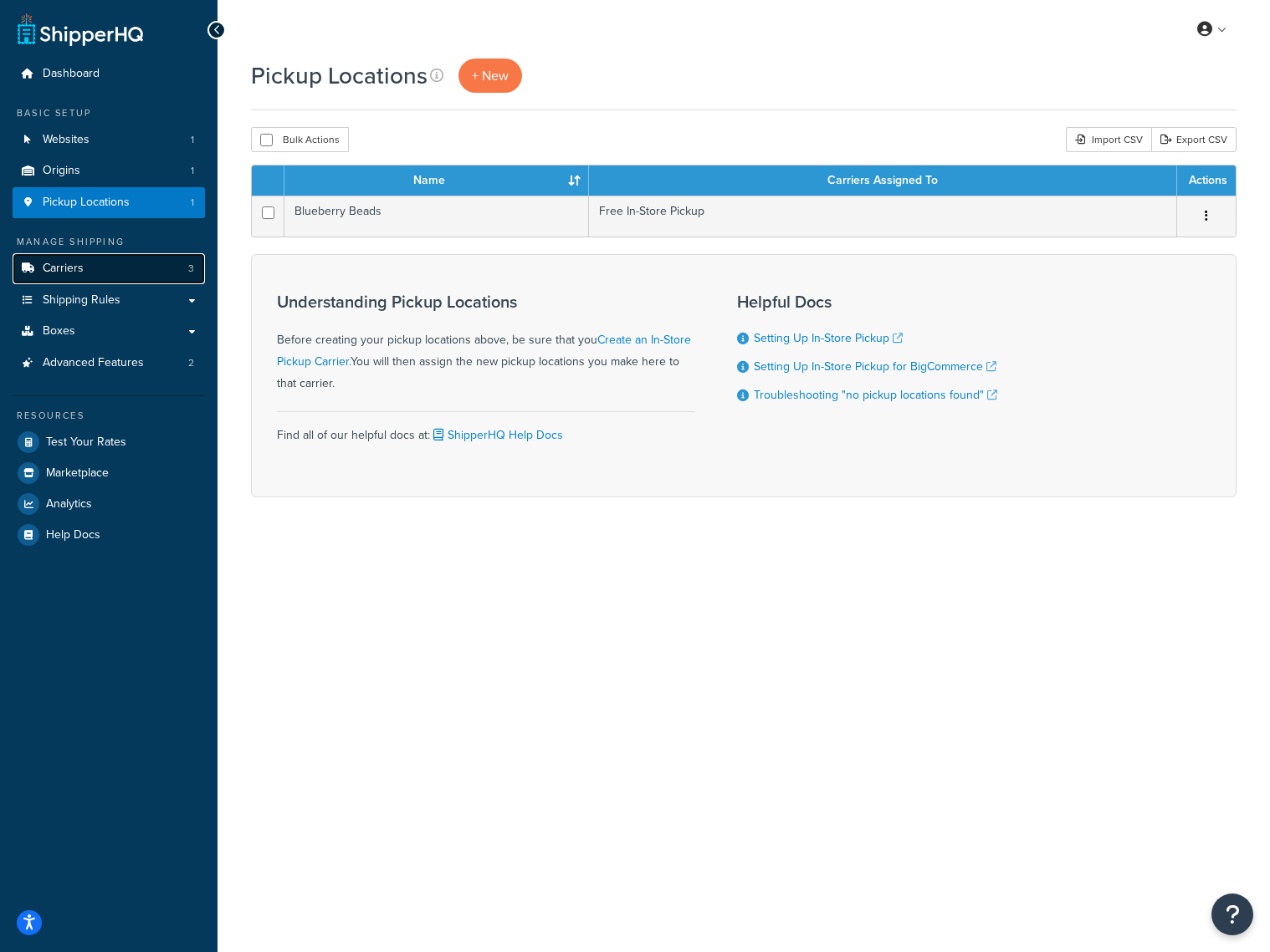
click at [105, 269] on link "Carriers 3" at bounding box center [109, 269] width 193 height 31
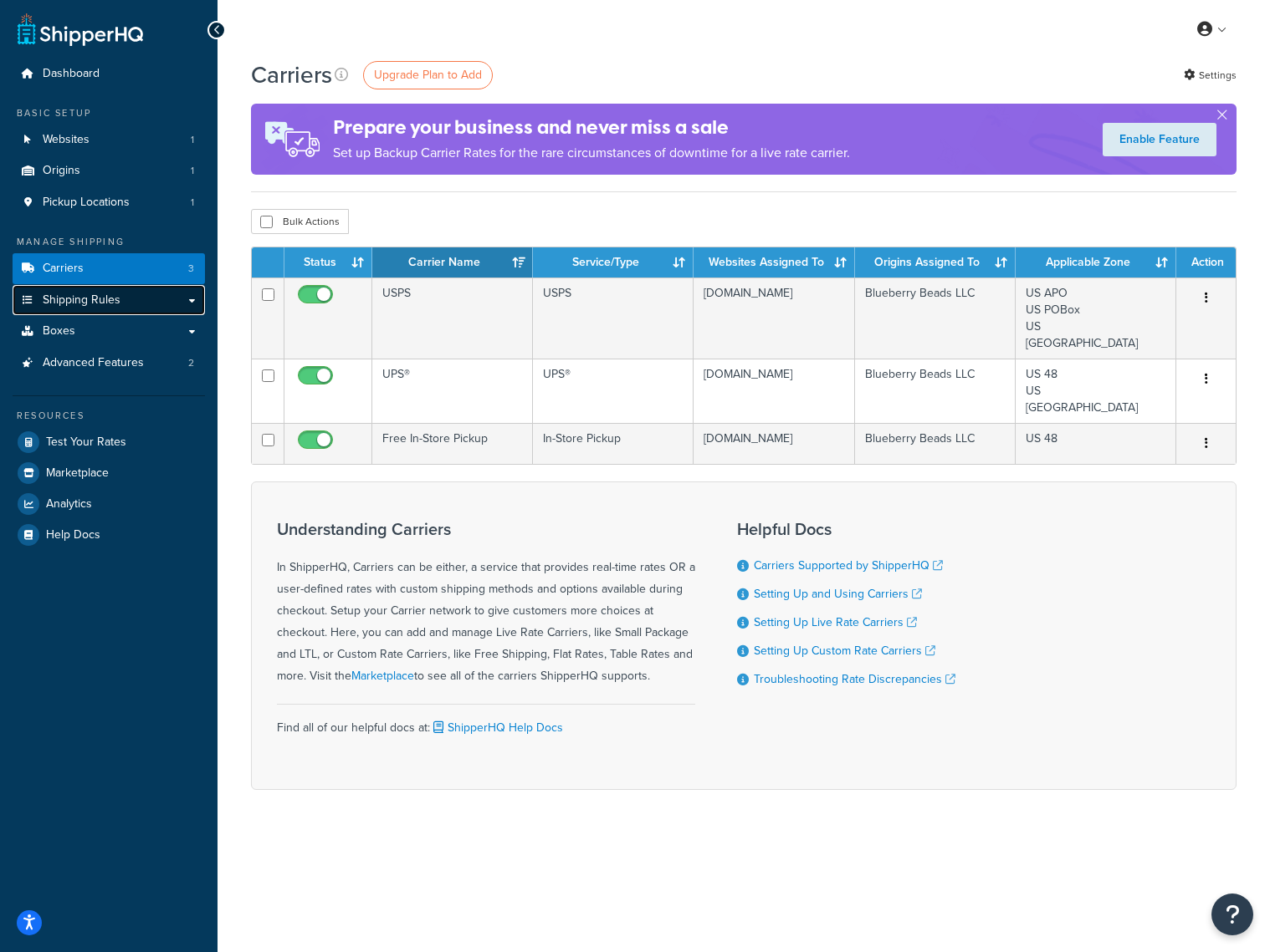
click at [105, 306] on span "Shipping Rules" at bounding box center [82, 301] width 78 height 14
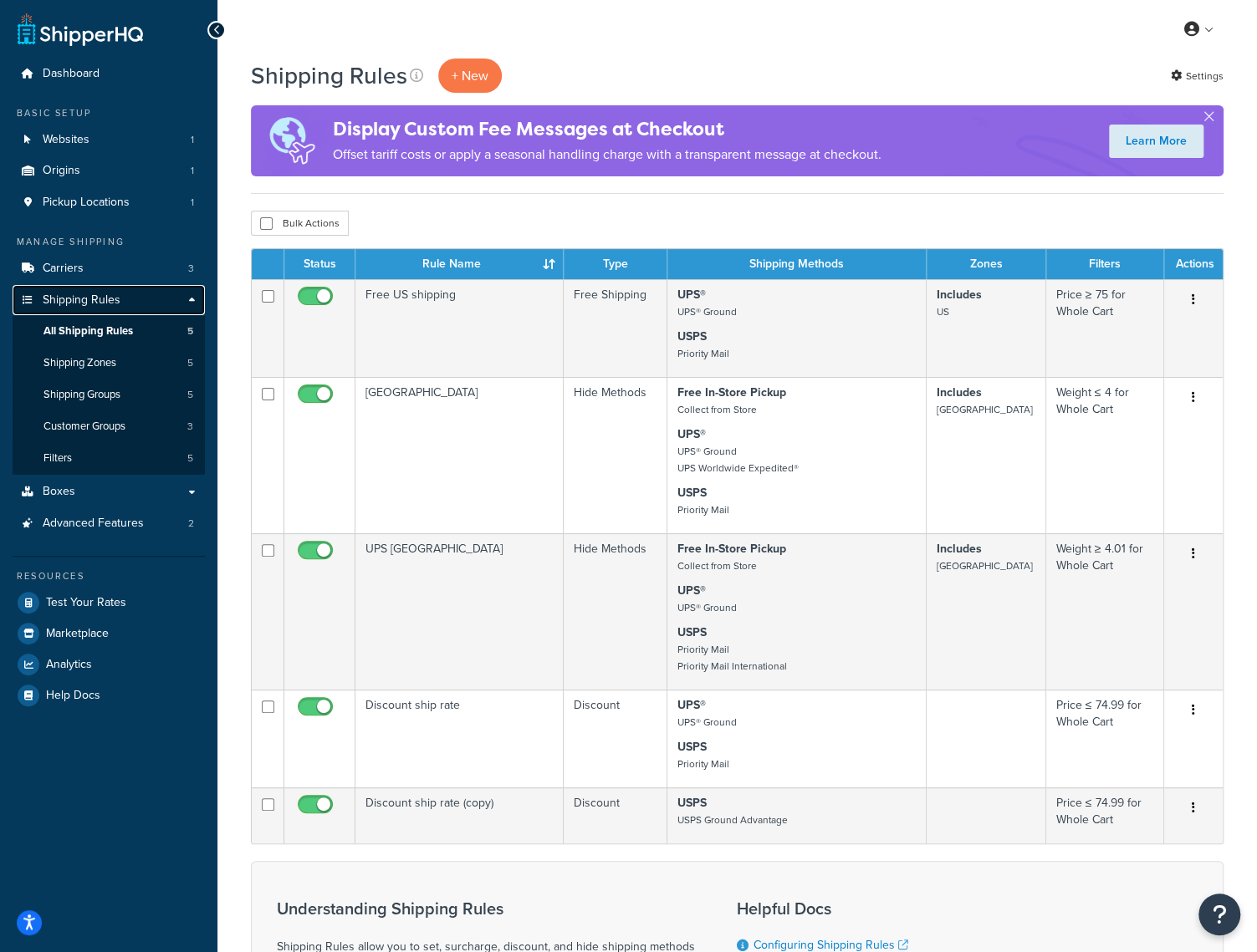
click at [105, 306] on span "Shipping Rules" at bounding box center [82, 301] width 78 height 14
click at [134, 488] on link "Boxes" at bounding box center [109, 491] width 193 height 31
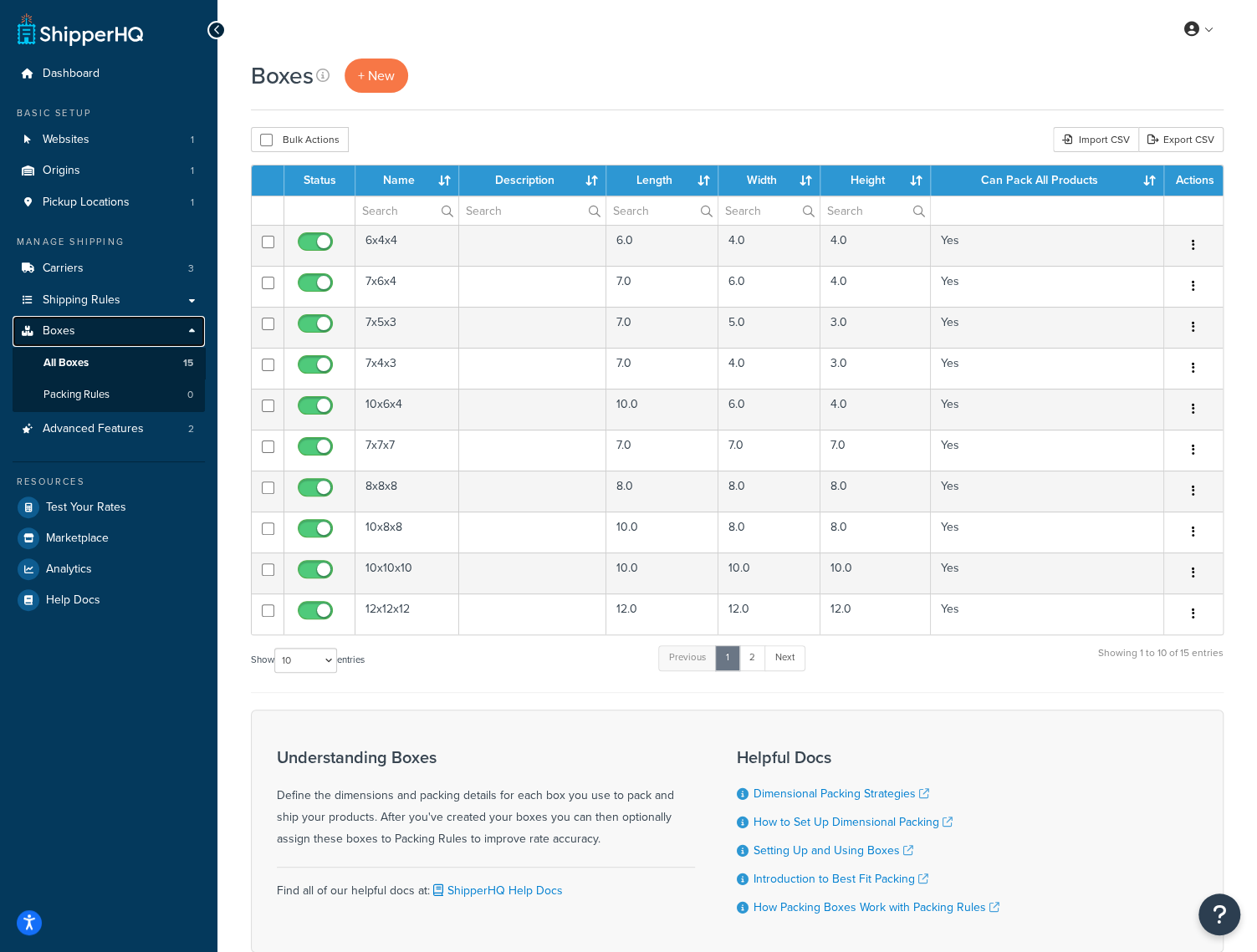
click at [136, 323] on link "Boxes" at bounding box center [109, 331] width 193 height 31
click at [126, 431] on span "Advanced Features" at bounding box center [93, 430] width 101 height 14
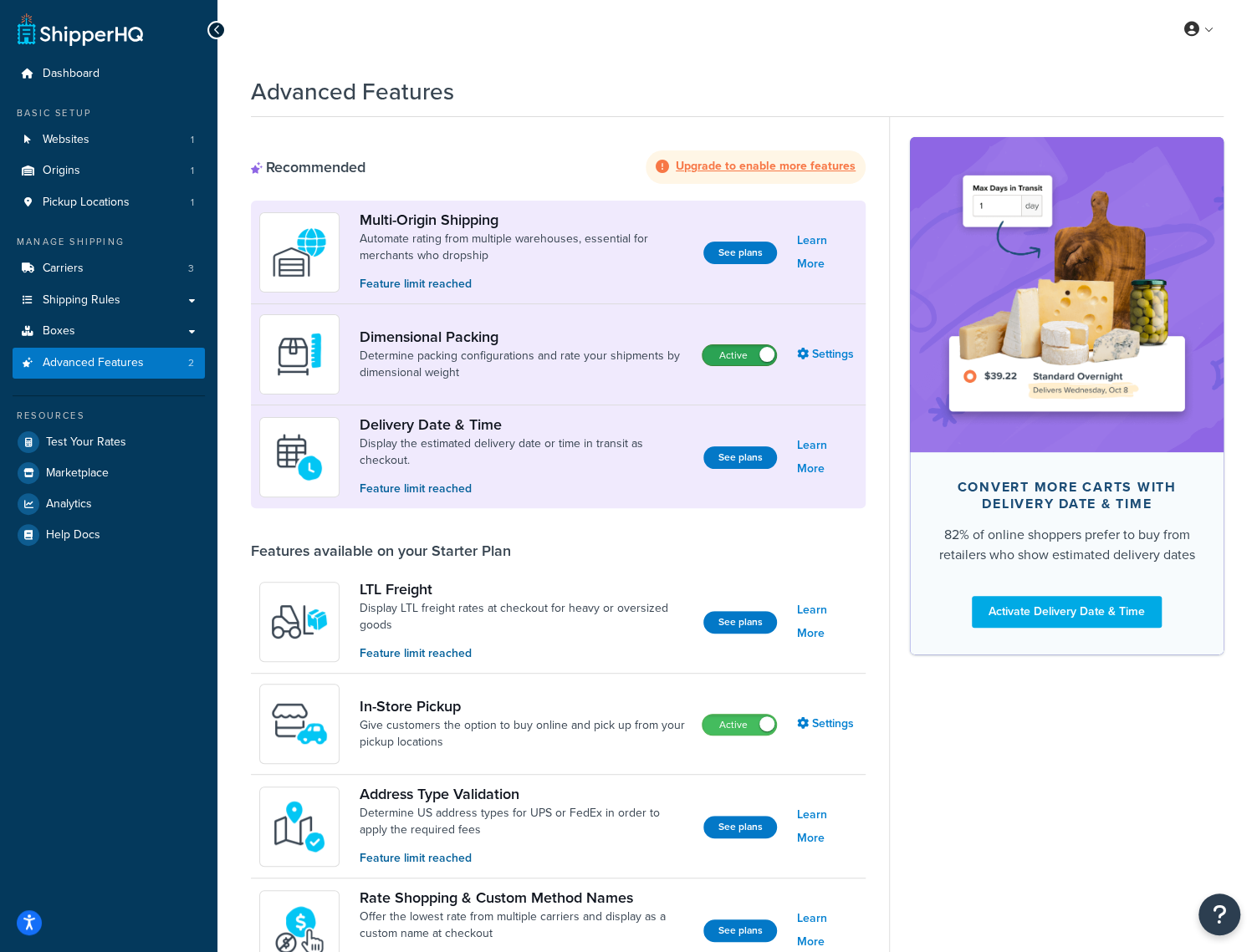
click at [710, 353] on label "Active" at bounding box center [739, 356] width 74 height 20
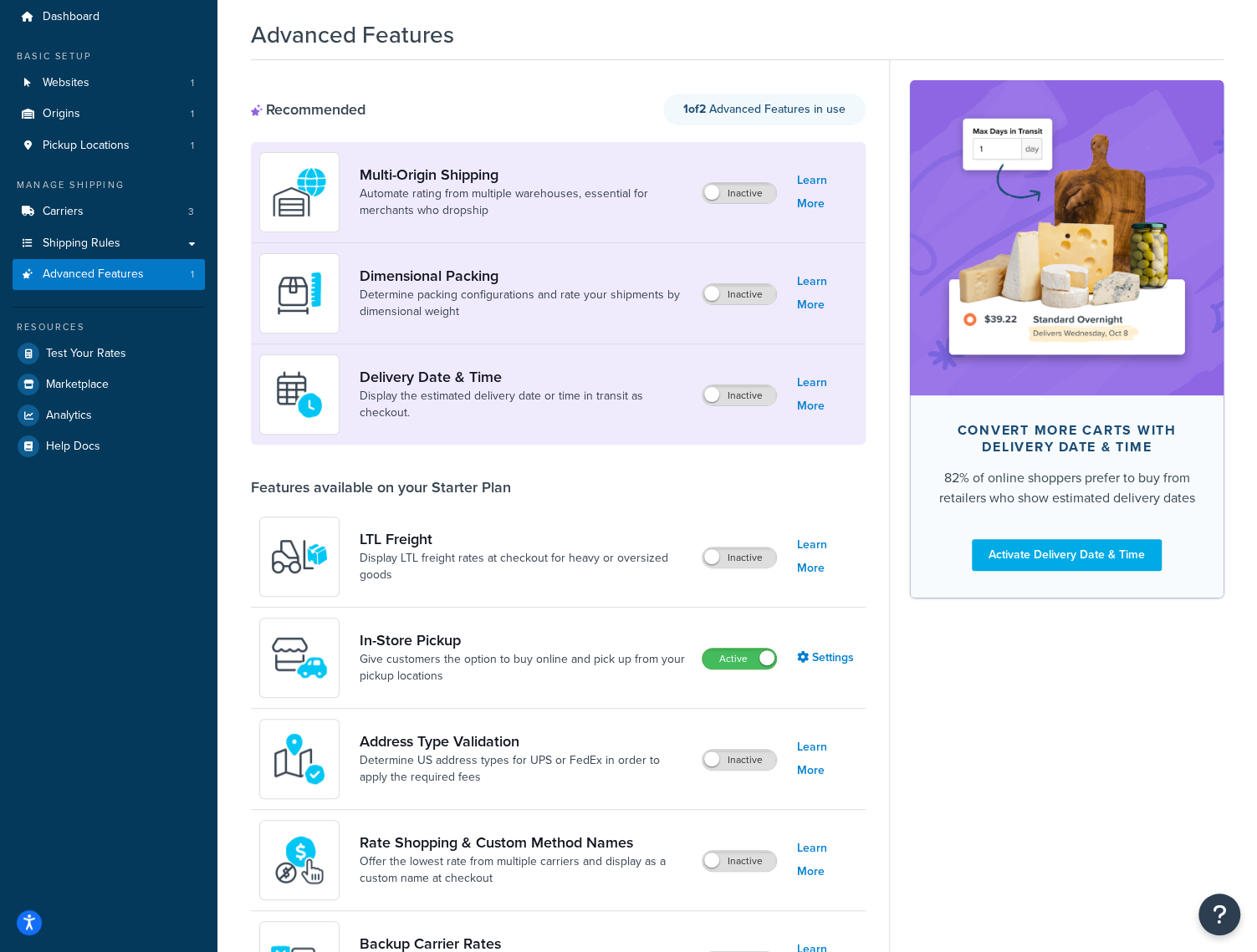
scroll to position [18, 0]
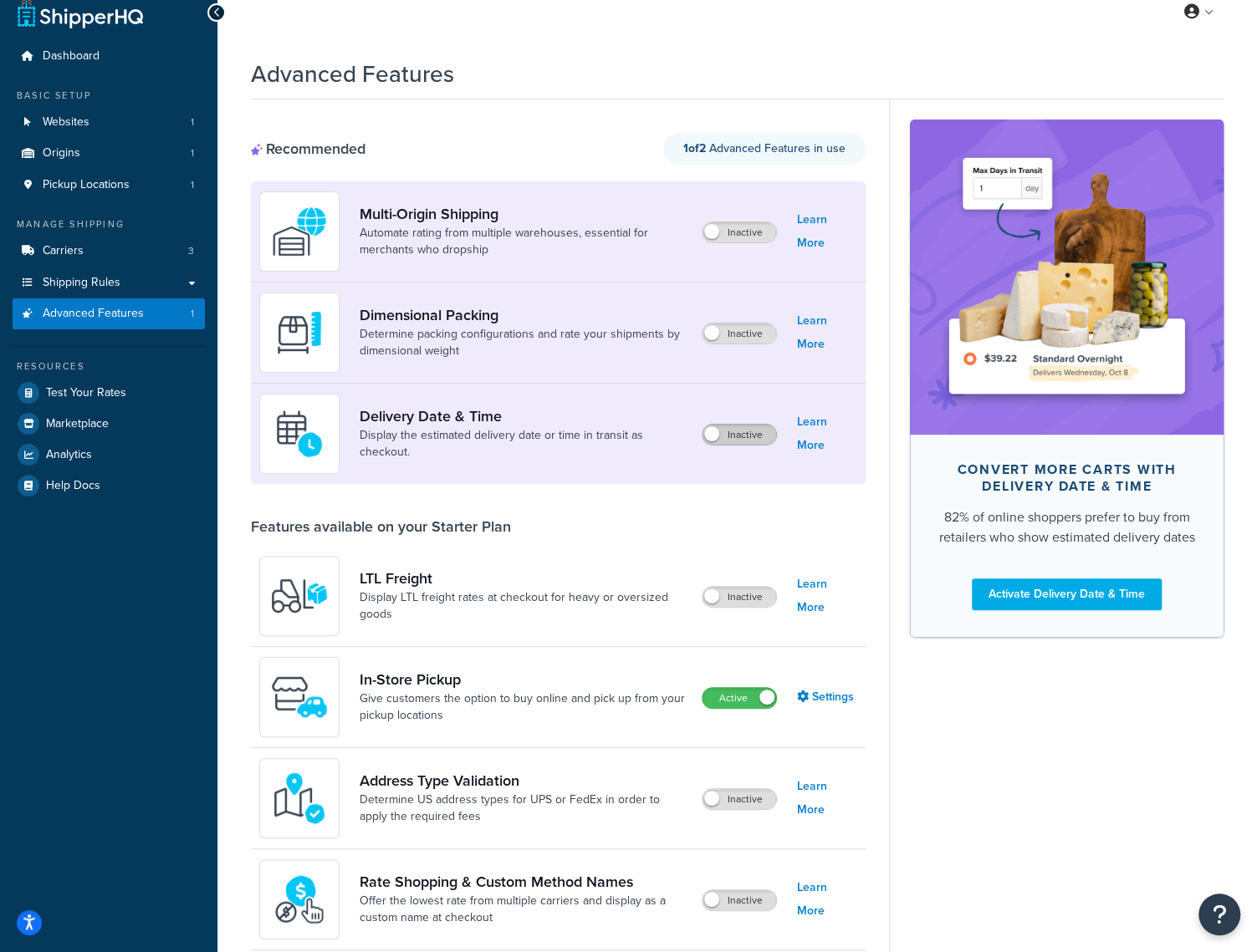
click at [741, 431] on label "Inactive" at bounding box center [739, 435] width 74 height 20
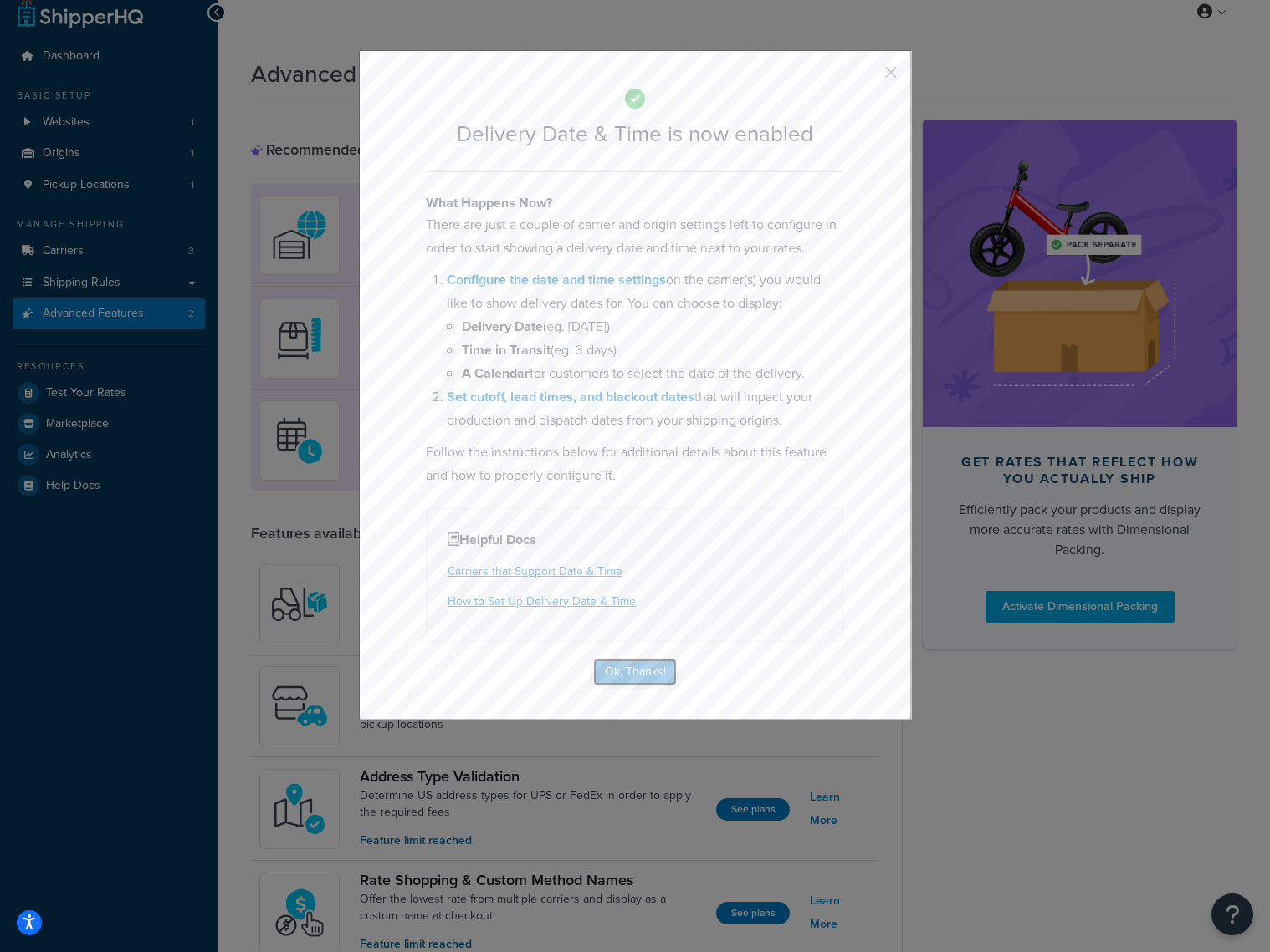
click at [621, 670] on button "Ok, Thanks!" at bounding box center [635, 672] width 84 height 27
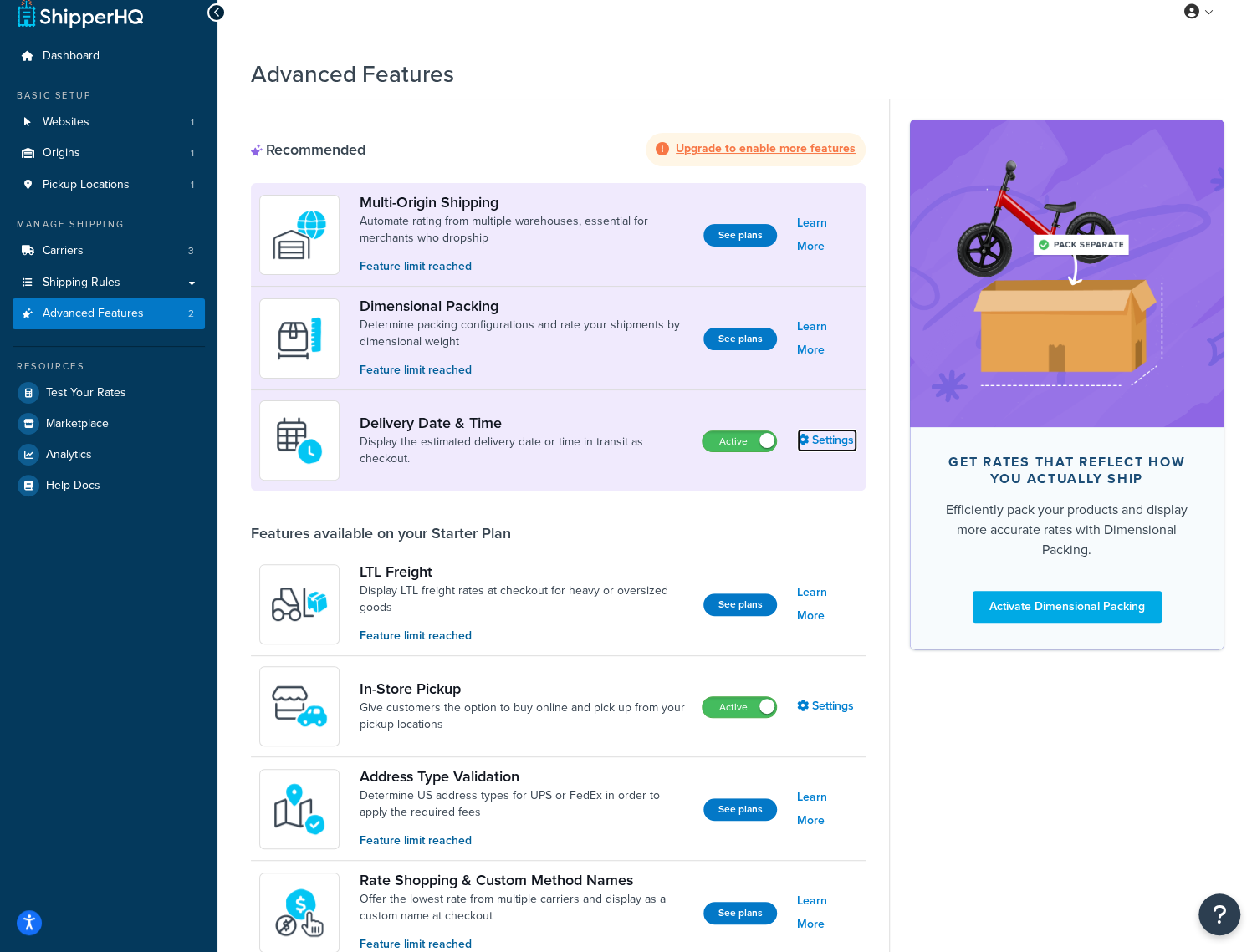
click at [821, 433] on link "Settings" at bounding box center [827, 440] width 60 height 23
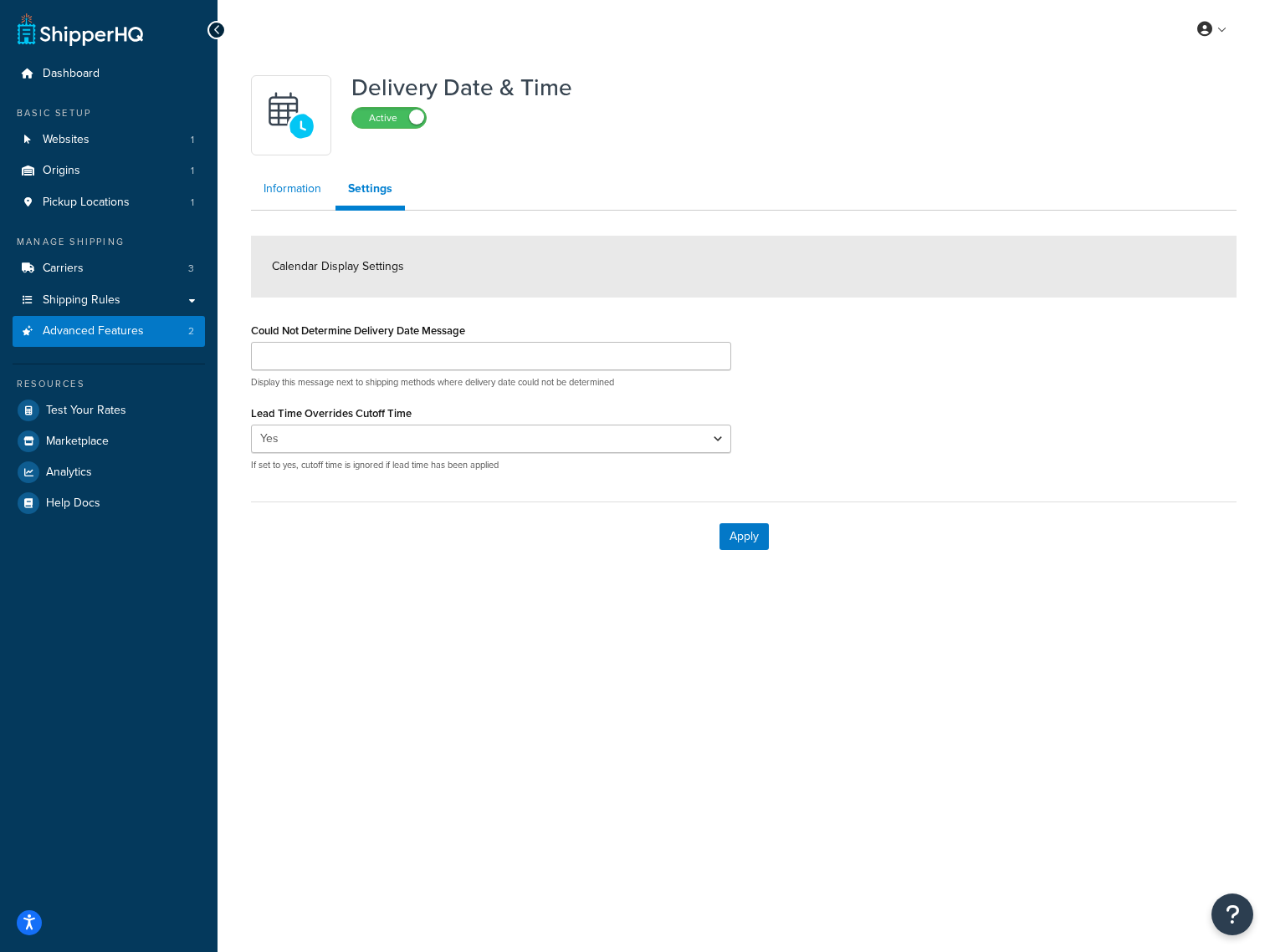
click at [281, 187] on link "Information" at bounding box center [292, 188] width 83 height 33
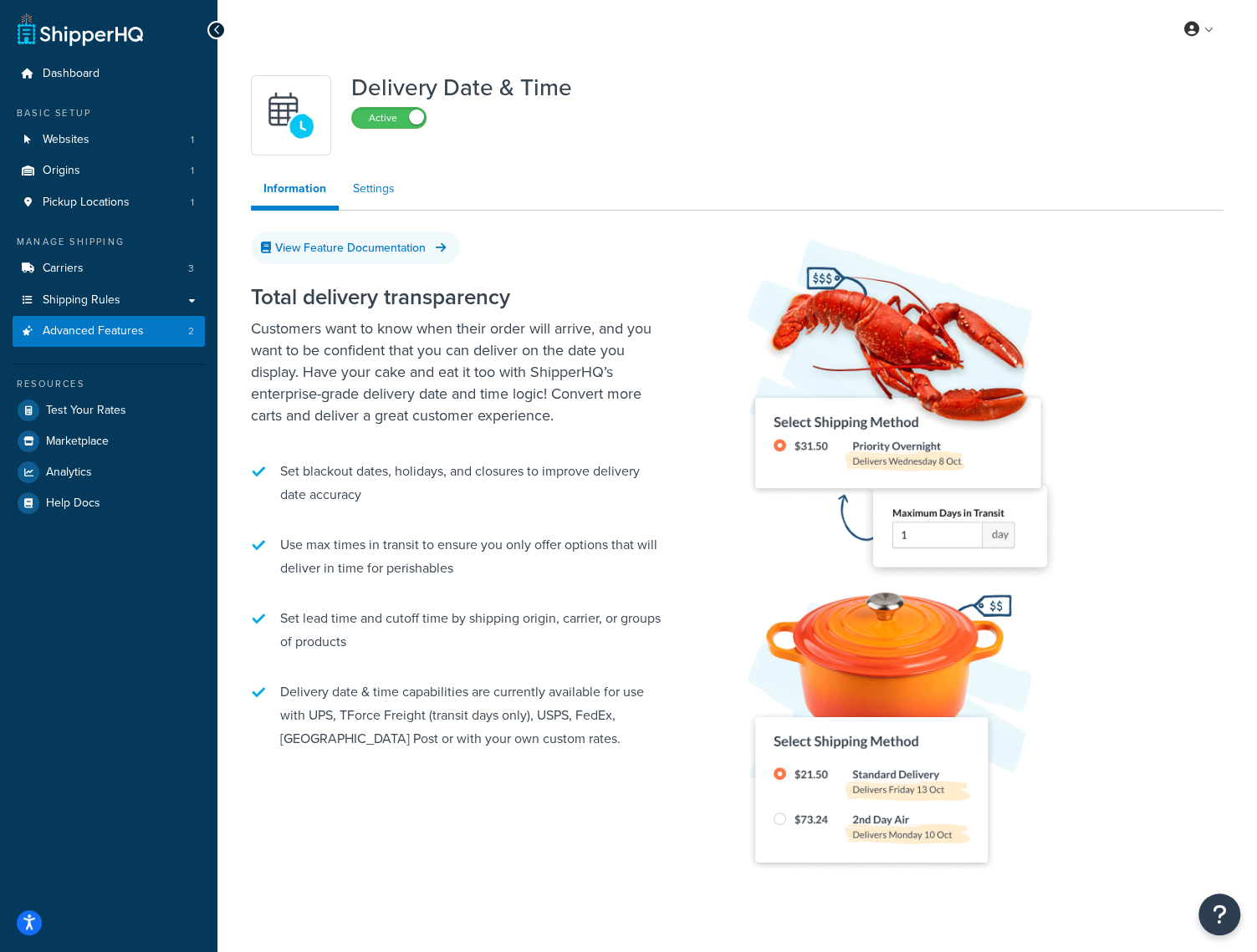
click at [389, 192] on link "Settings" at bounding box center [374, 188] width 67 height 33
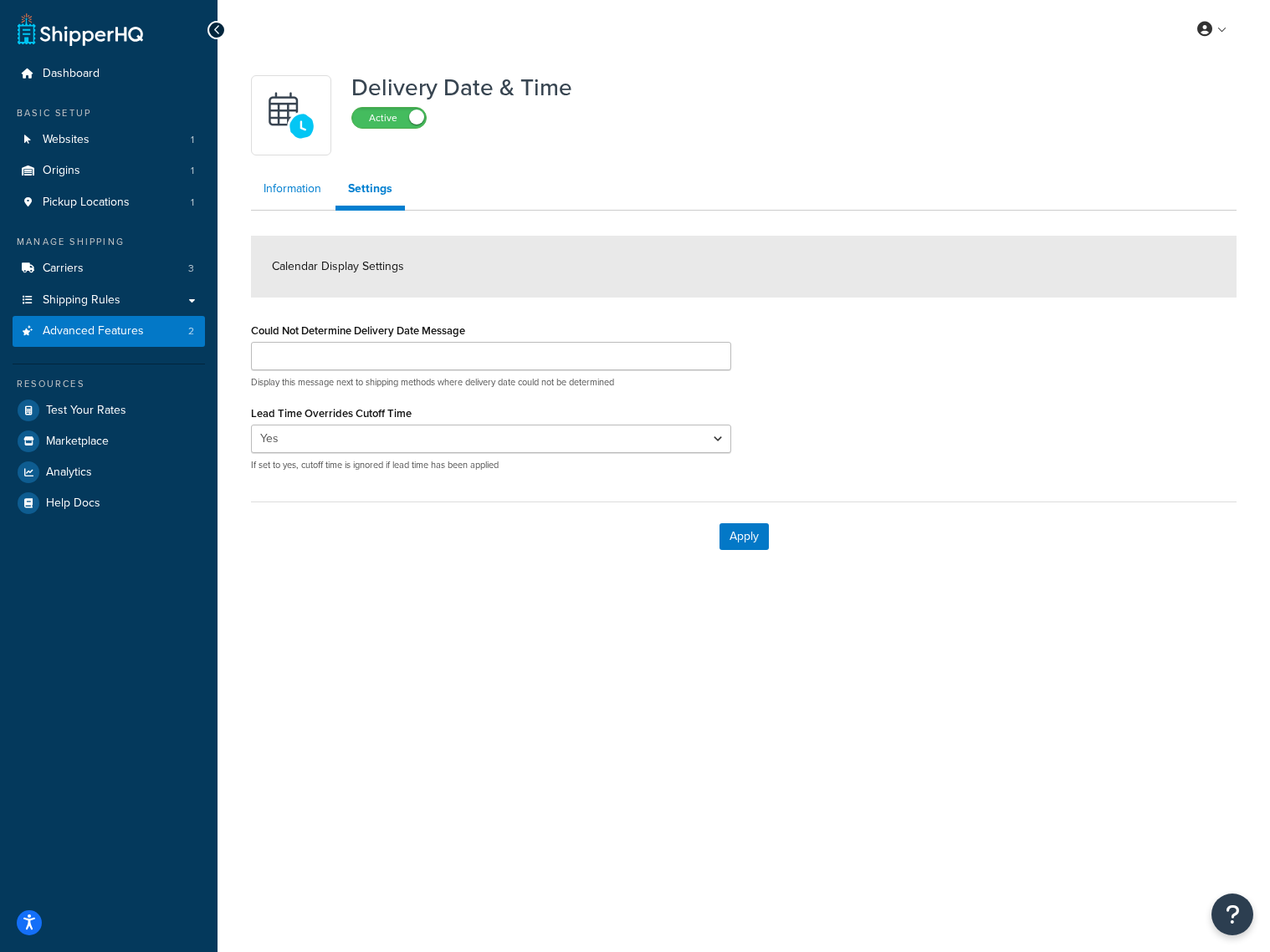
click at [324, 193] on link "Information" at bounding box center [292, 188] width 83 height 33
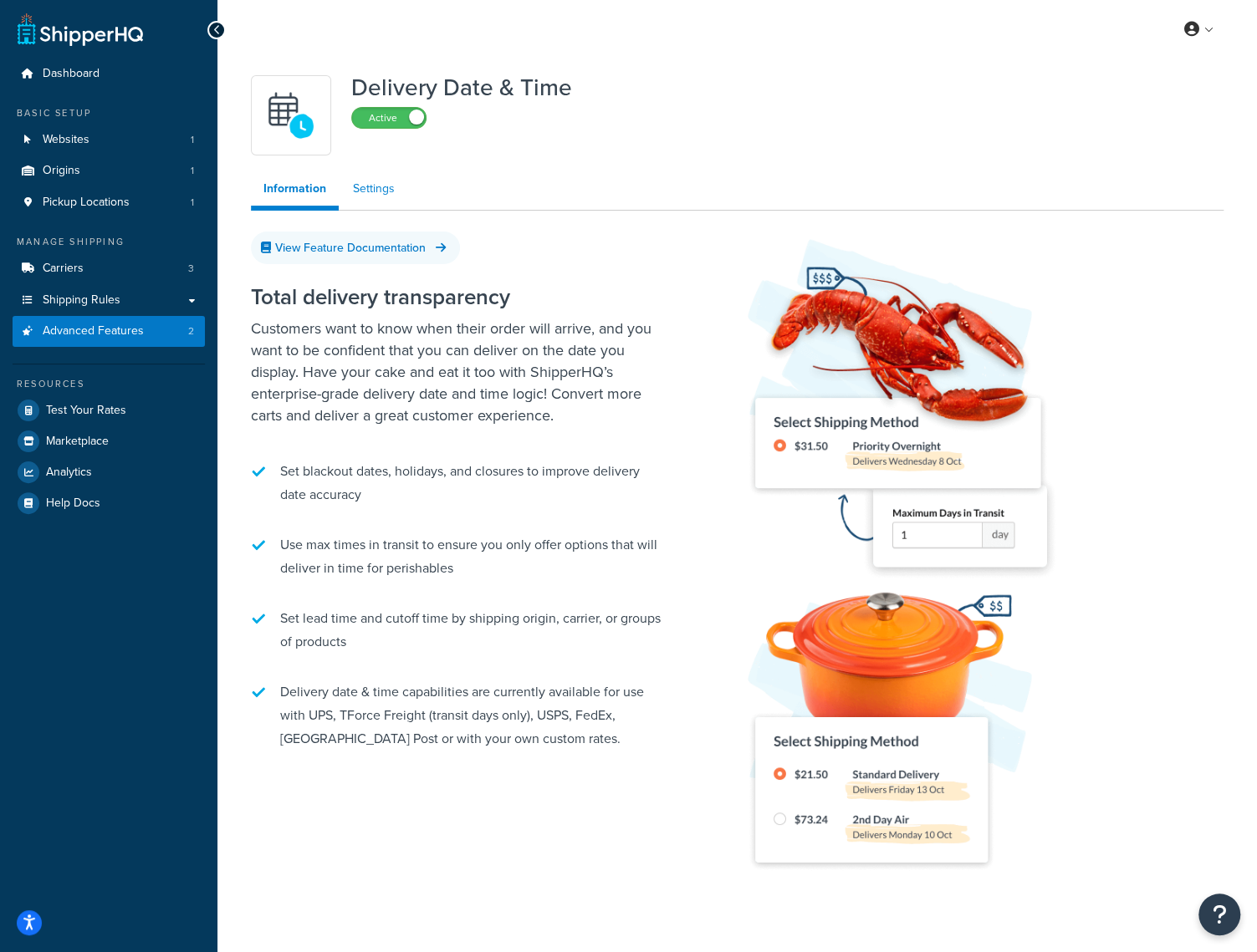
click at [376, 188] on link "Settings" at bounding box center [374, 188] width 67 height 33
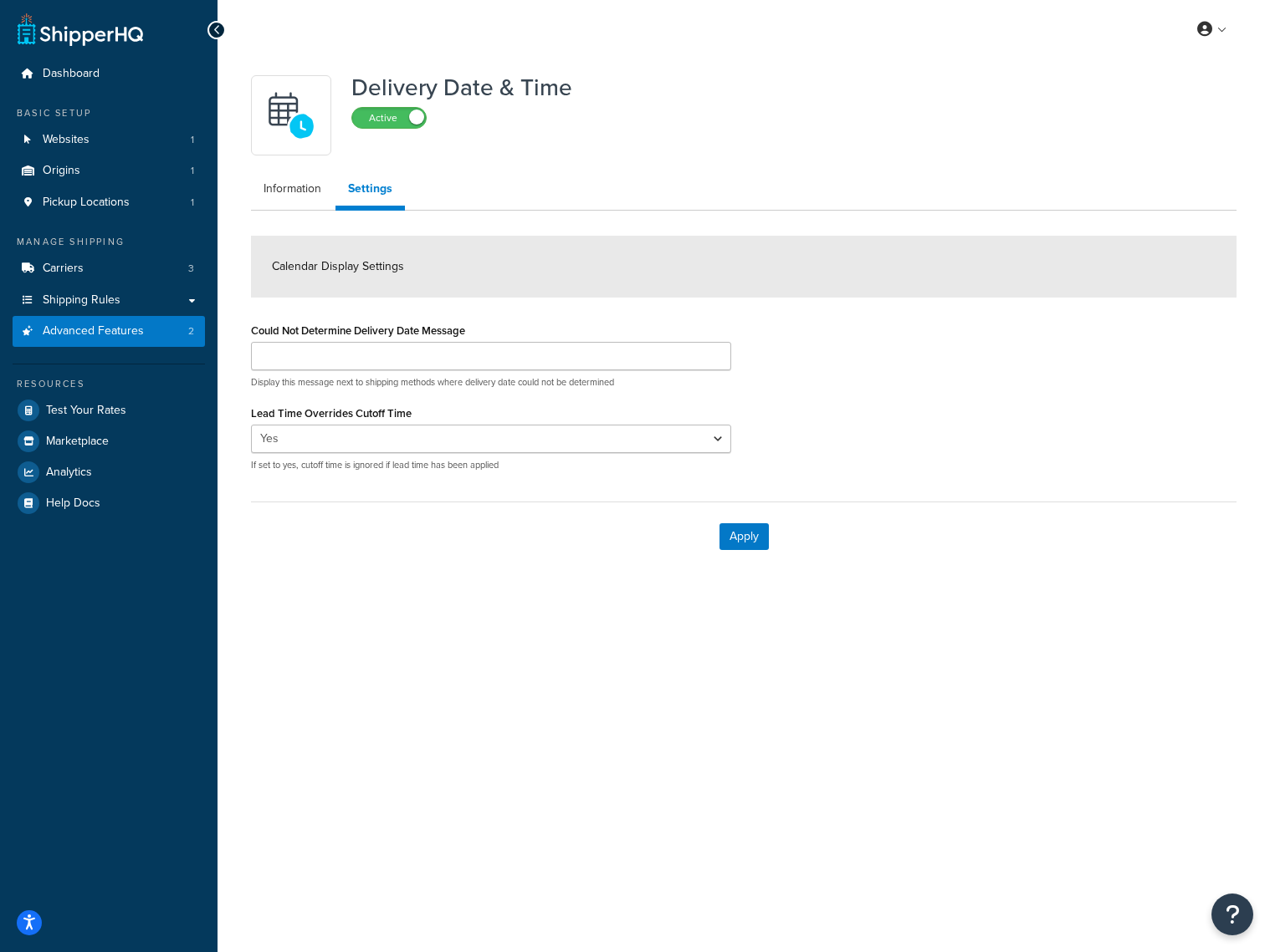
click at [385, 269] on span "Calendar Display Settings" at bounding box center [338, 267] width 132 height 18
click at [714, 441] on select "Yes No" at bounding box center [491, 439] width 480 height 28
click at [425, 359] on input "Could Not Determine Delivery Date Message" at bounding box center [491, 356] width 480 height 28
click at [313, 361] on input "Delivery Date Unknown at this time" at bounding box center [491, 356] width 480 height 28
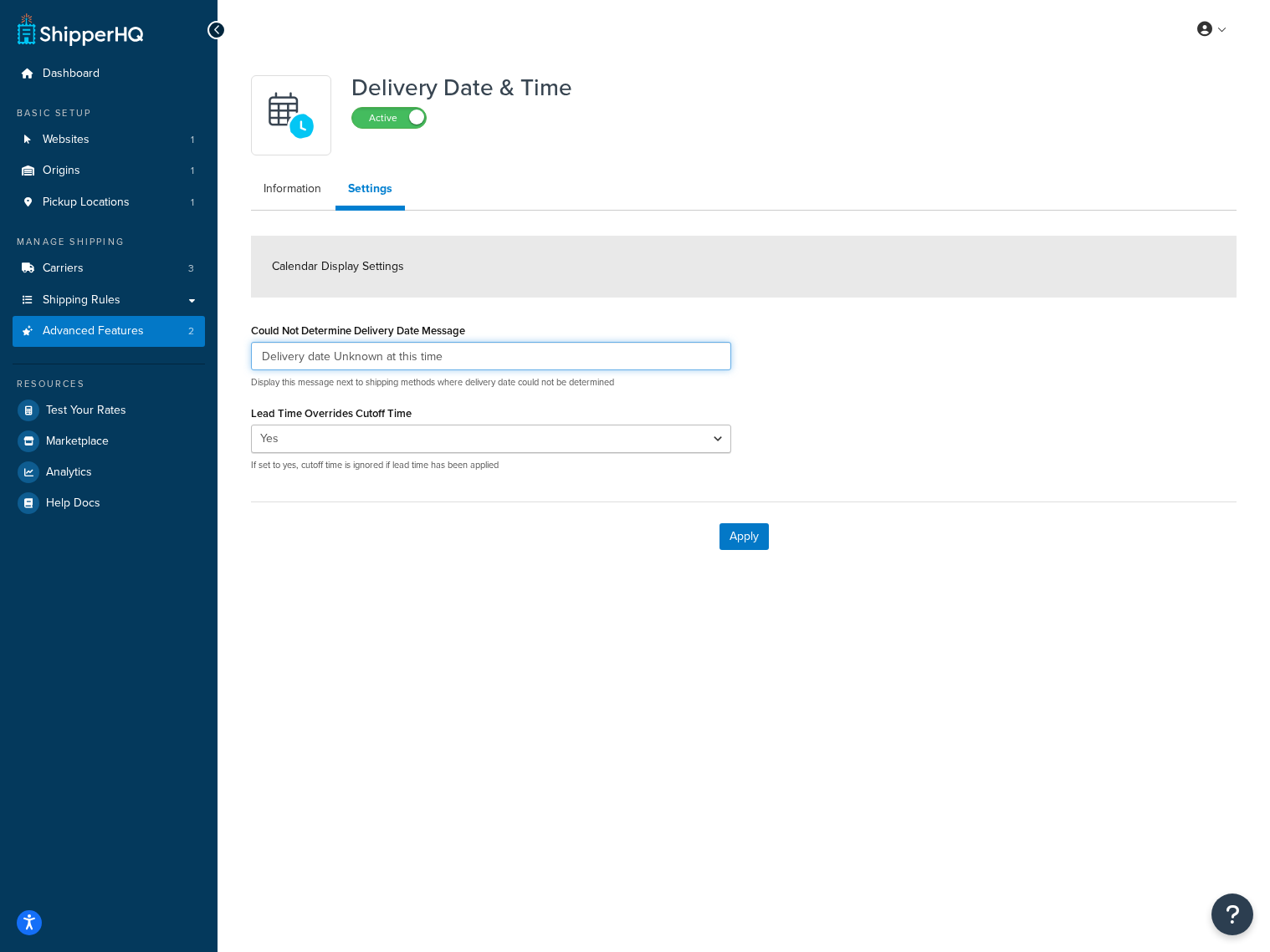
click at [331, 357] on input "Delivery date Unknown at this time" at bounding box center [491, 356] width 480 height 28
type input "Delivery date unknown at this time"
click at [743, 537] on button "Apply" at bounding box center [743, 536] width 49 height 27
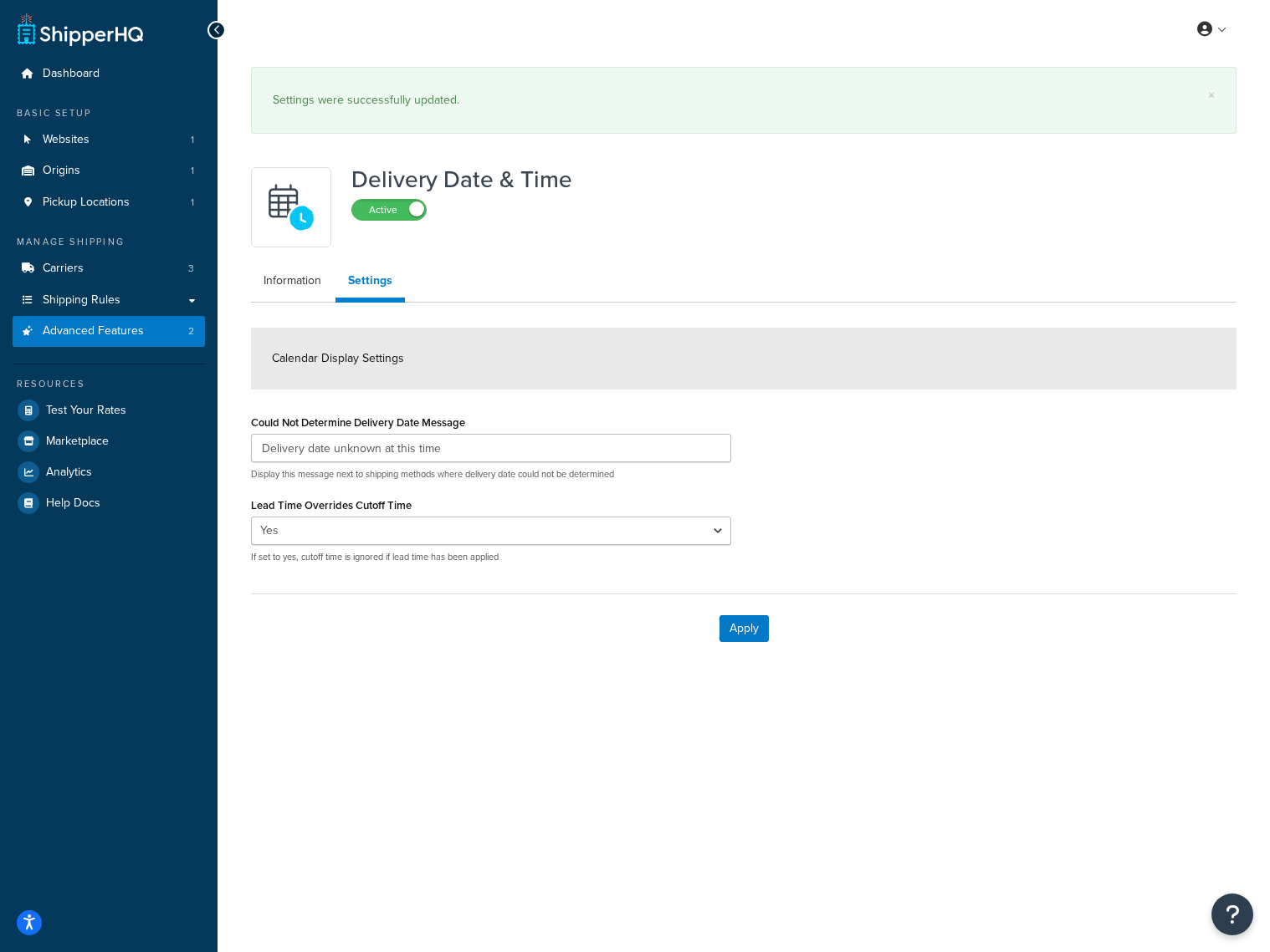
click at [385, 349] on div "Calendar Display Settings" at bounding box center [743, 359] width 985 height 62
click at [301, 283] on link "Information" at bounding box center [292, 280] width 83 height 33
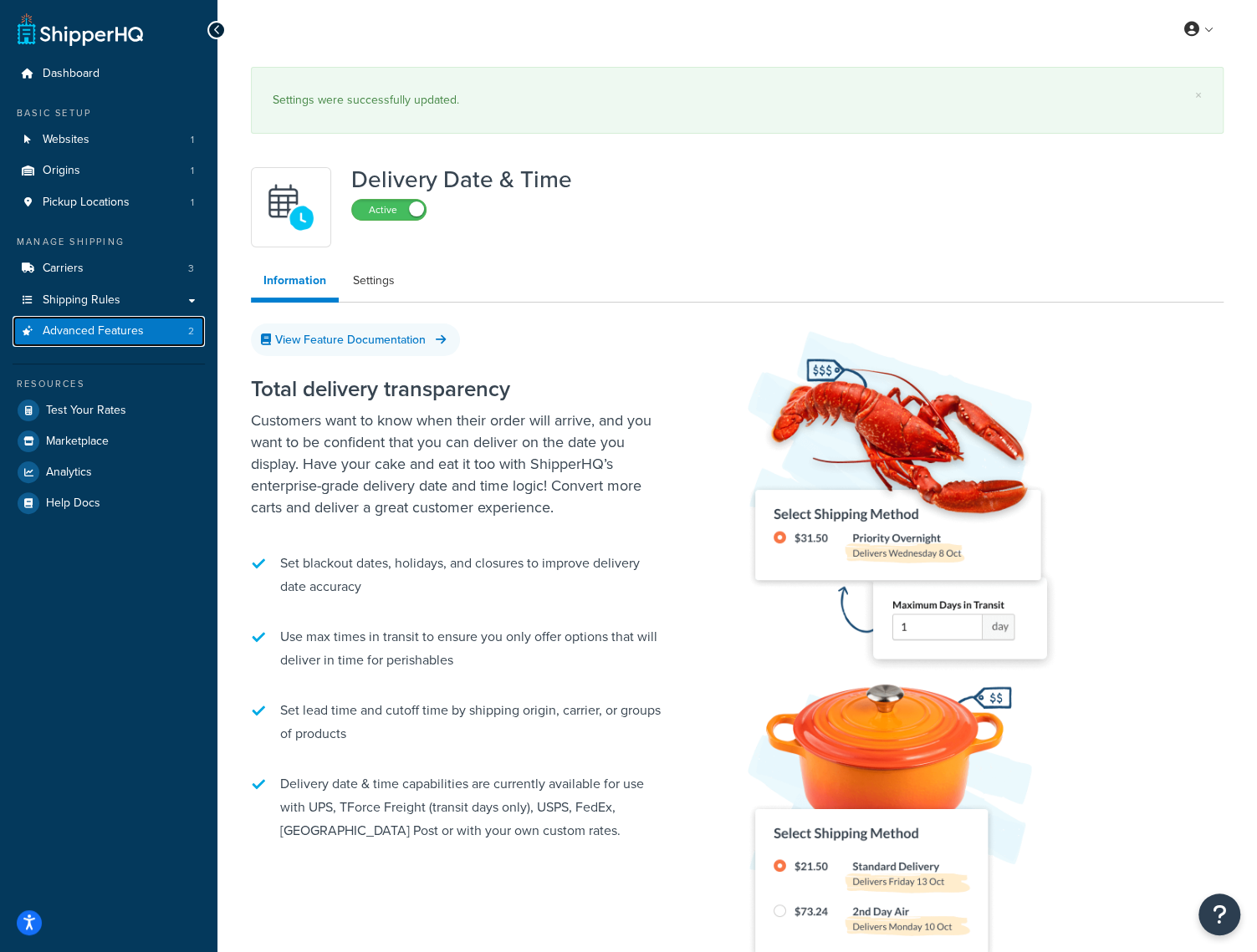
click at [93, 329] on span "Advanced Features" at bounding box center [93, 332] width 101 height 14
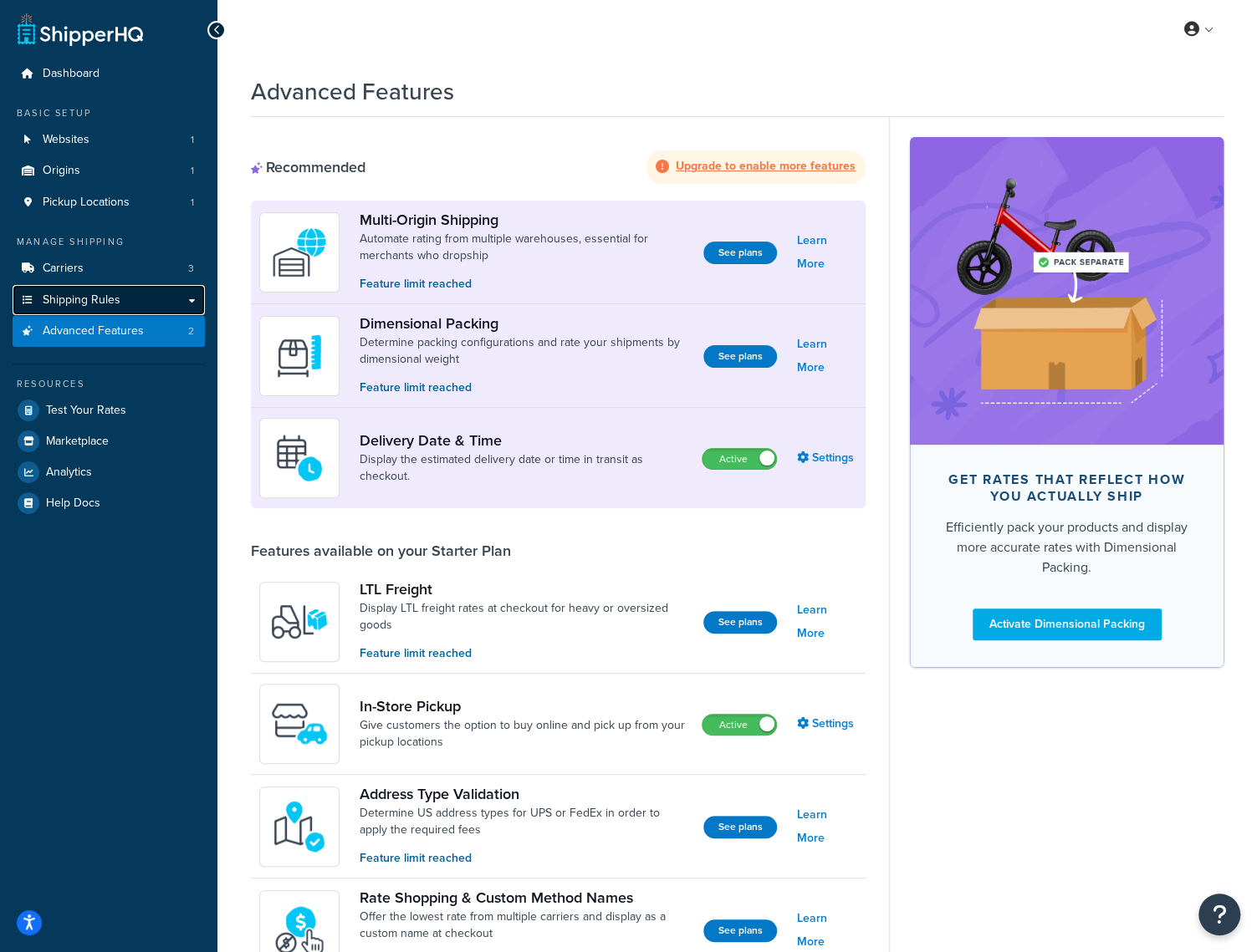
click at [100, 300] on span "Shipping Rules" at bounding box center [82, 301] width 78 height 14
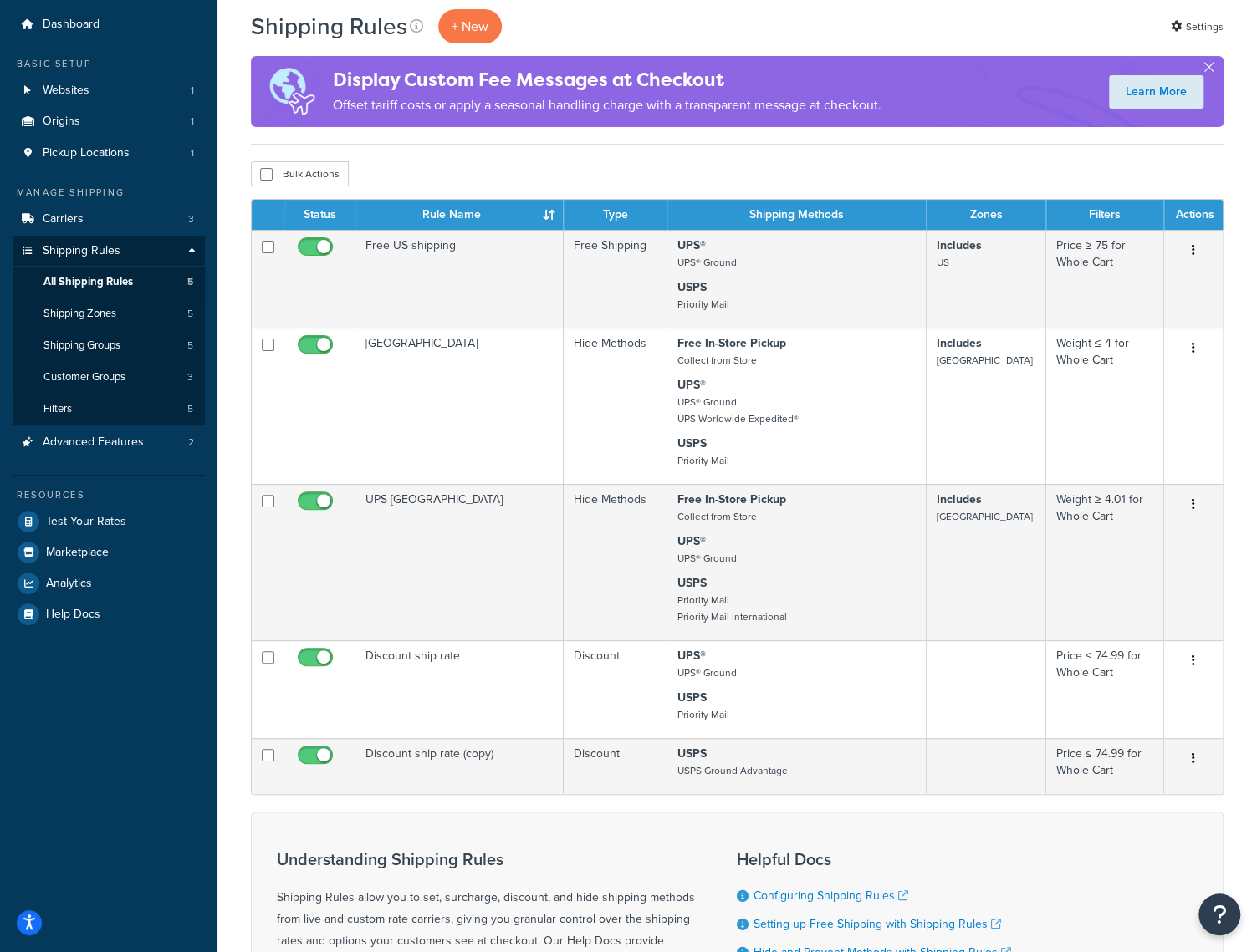
scroll to position [84, 0]
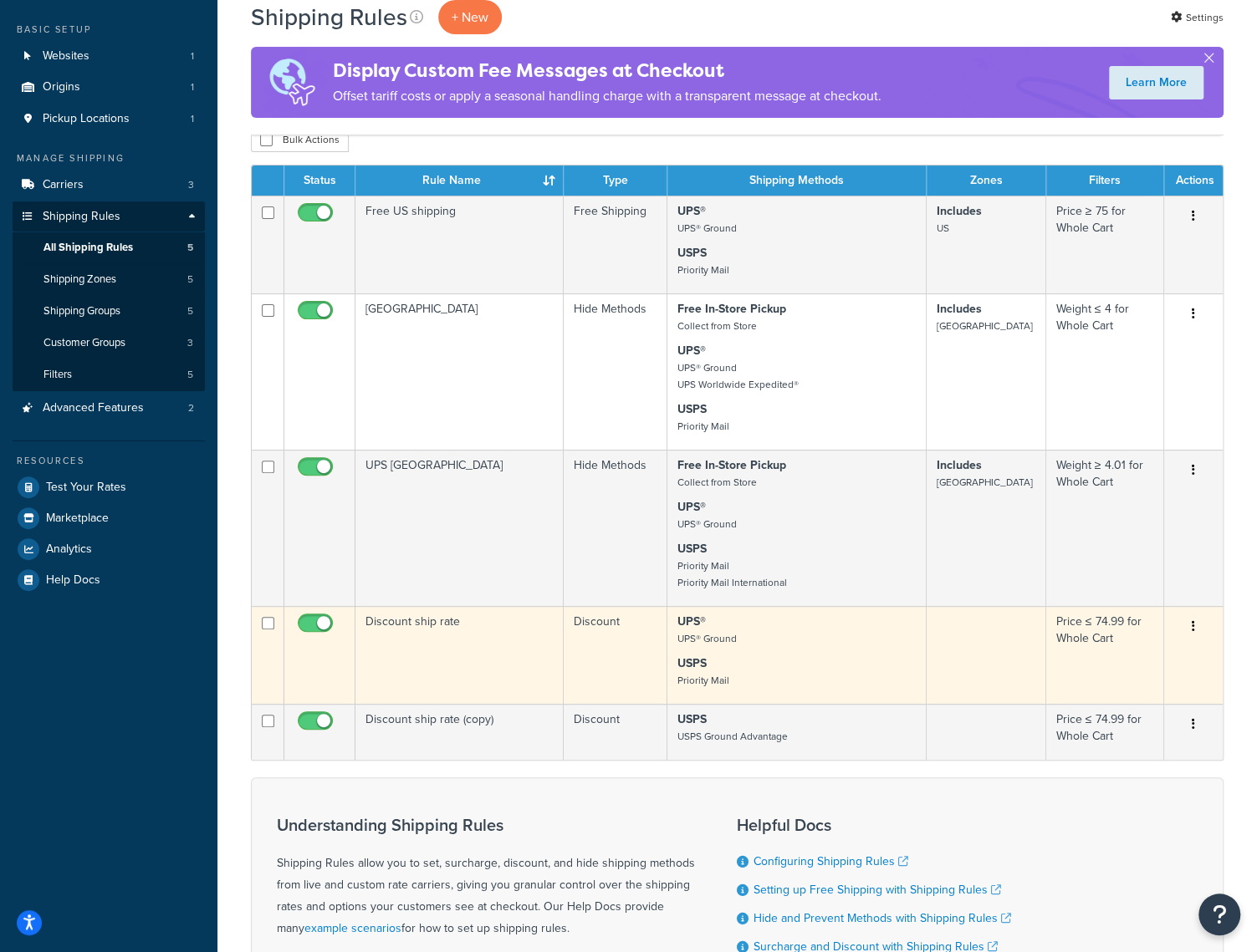
click at [504, 662] on td "Discount ship rate" at bounding box center [460, 655] width 208 height 98
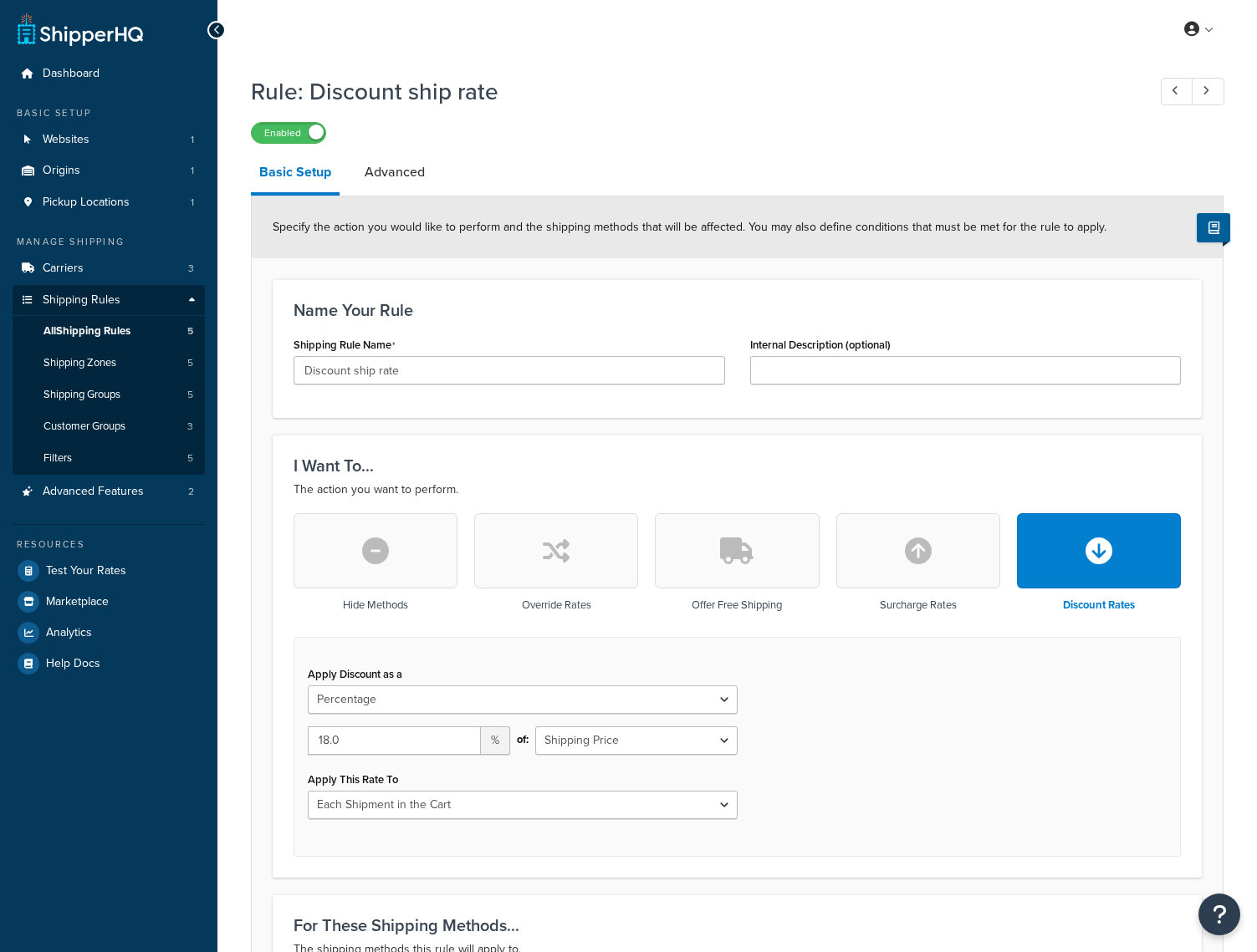
select select "PERCENTAGE"
click at [403, 169] on link "Advanced" at bounding box center [395, 172] width 77 height 40
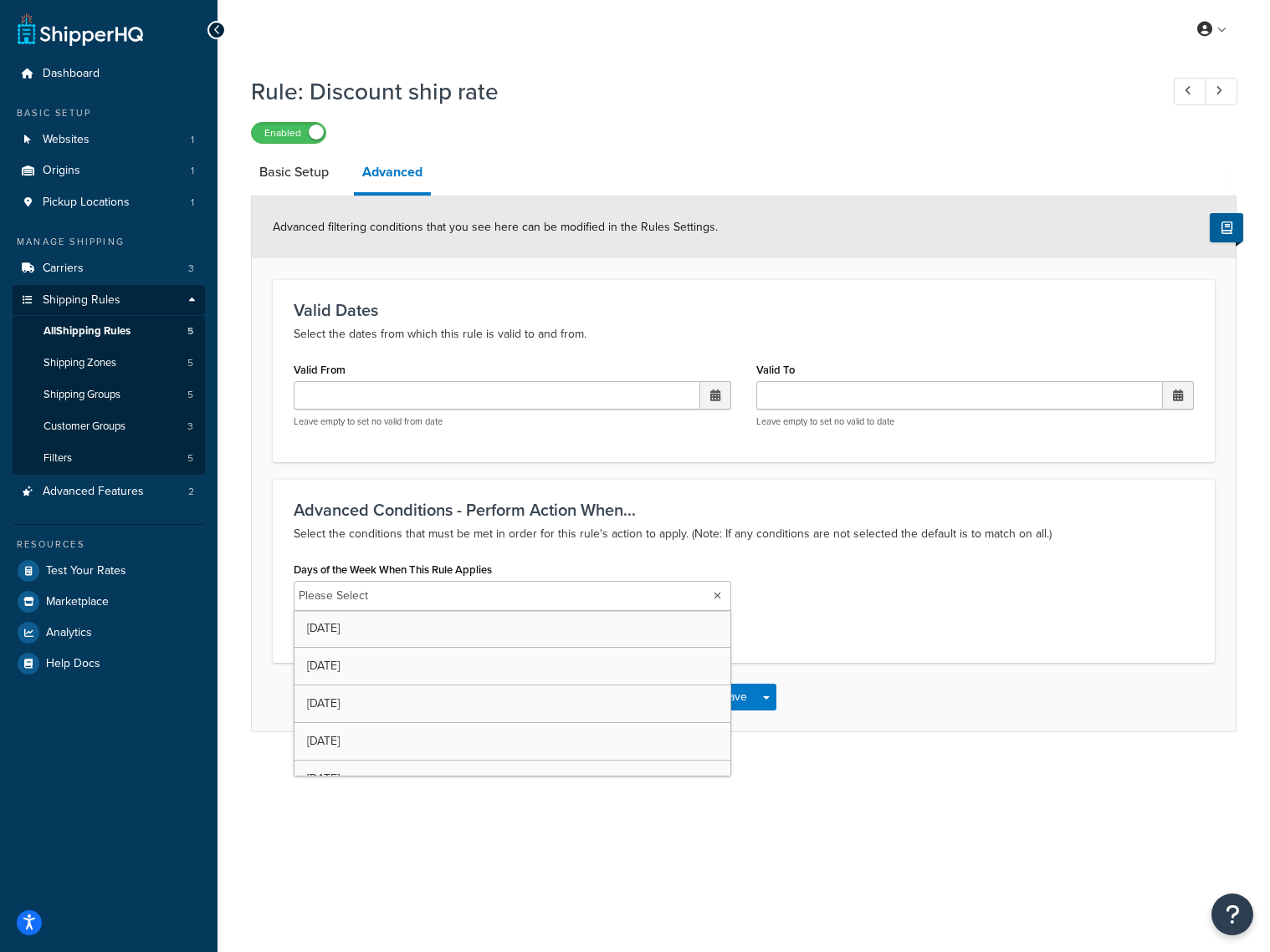
click at [714, 601] on ul "Please Select" at bounding box center [513, 596] width 438 height 30
click at [551, 556] on div "Advanced Conditions - Perform Action When... Select the conditions that must be…" at bounding box center [743, 571] width 941 height 184
click at [307, 179] on link "Basic Setup" at bounding box center [294, 172] width 86 height 40
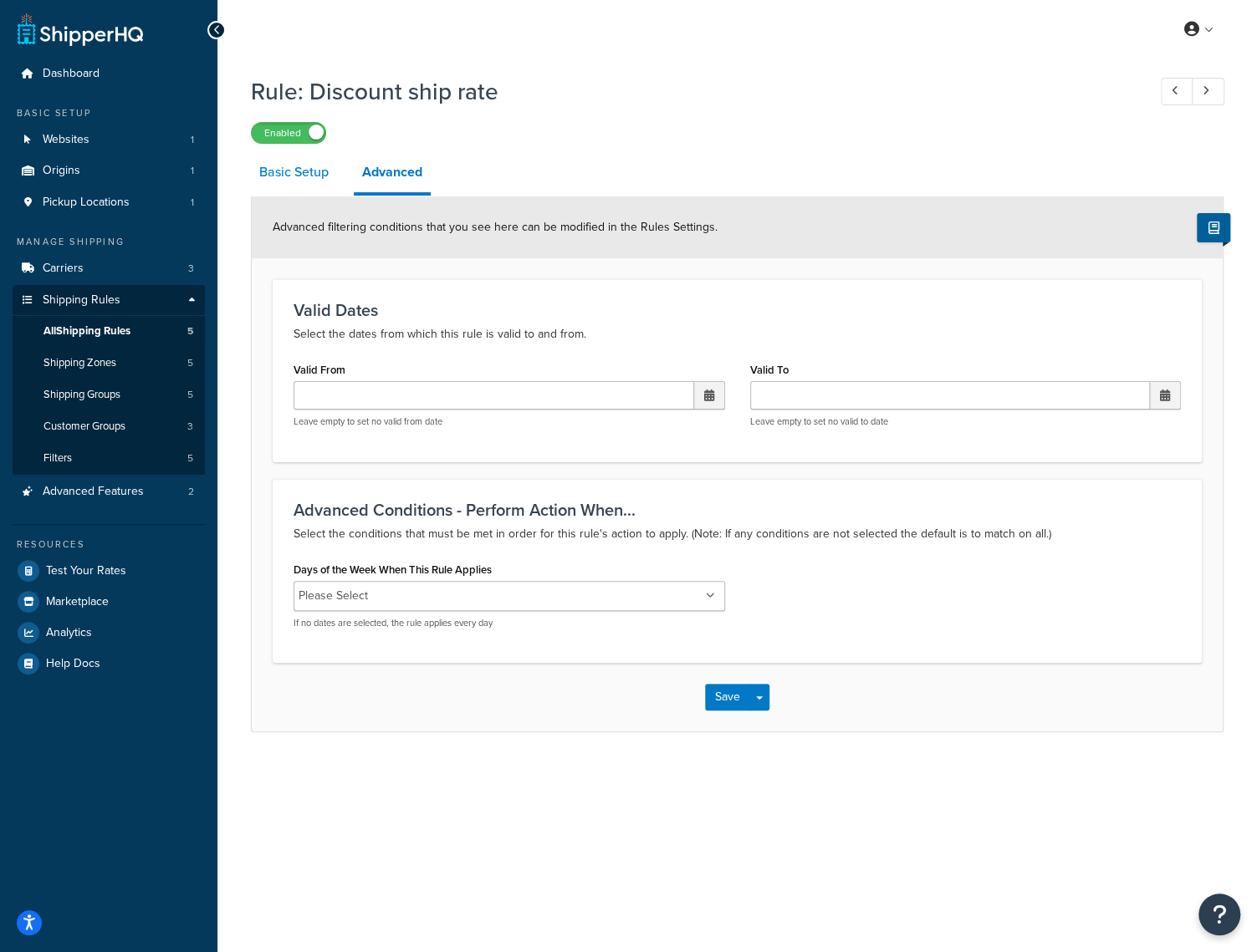
select select "PERCENTAGE"
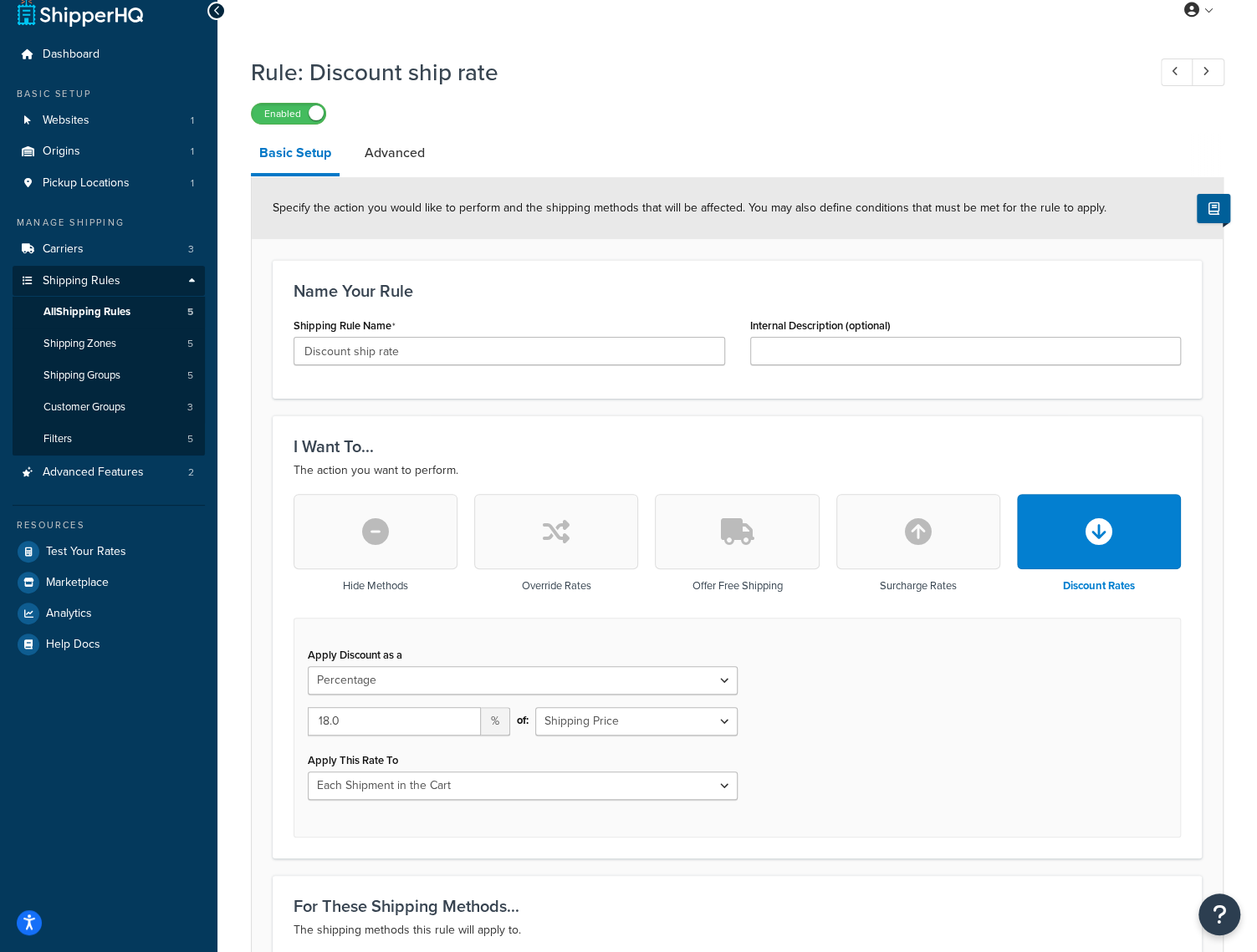
scroll to position [13, 0]
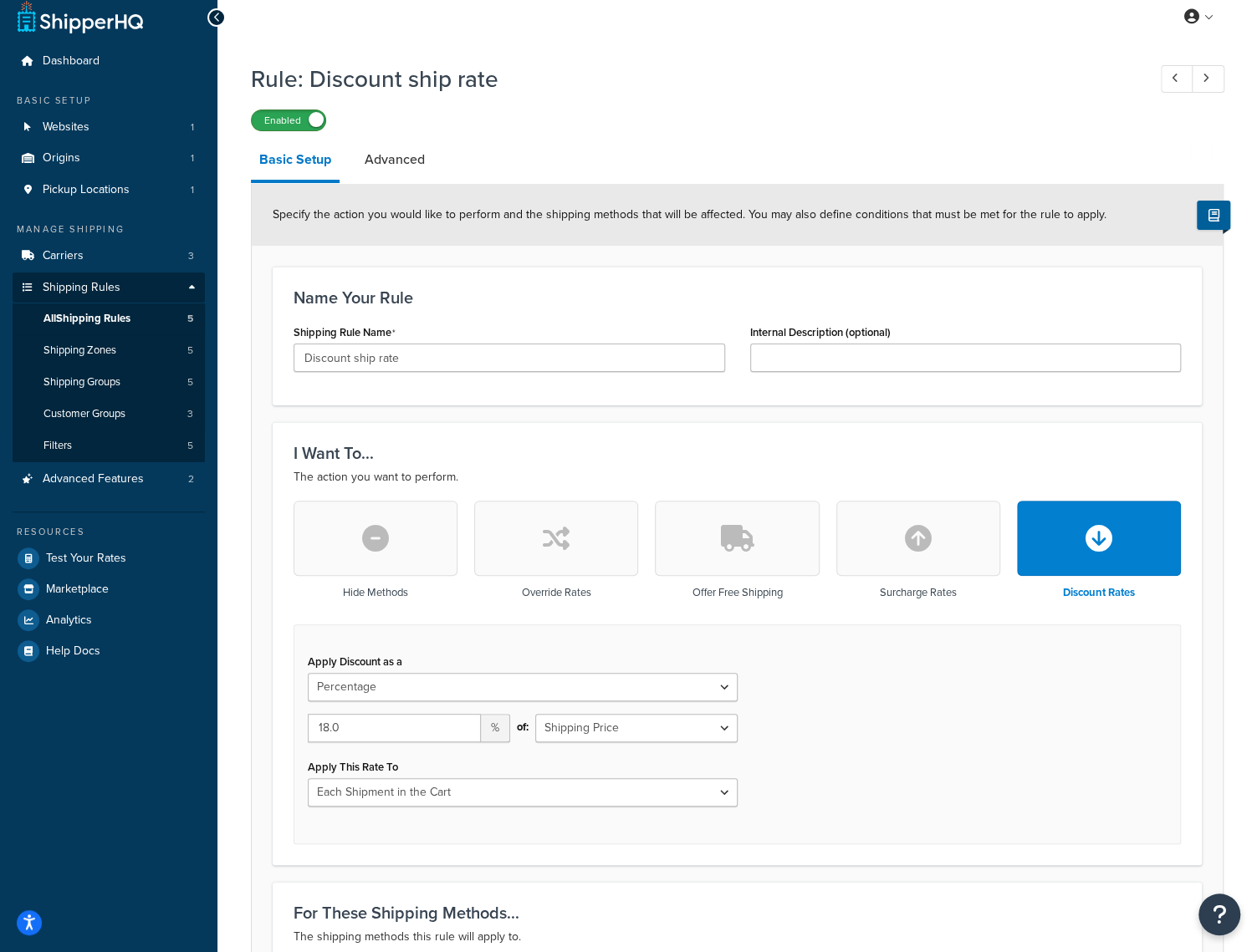
click at [286, 124] on label "Enabled" at bounding box center [289, 120] width 74 height 20
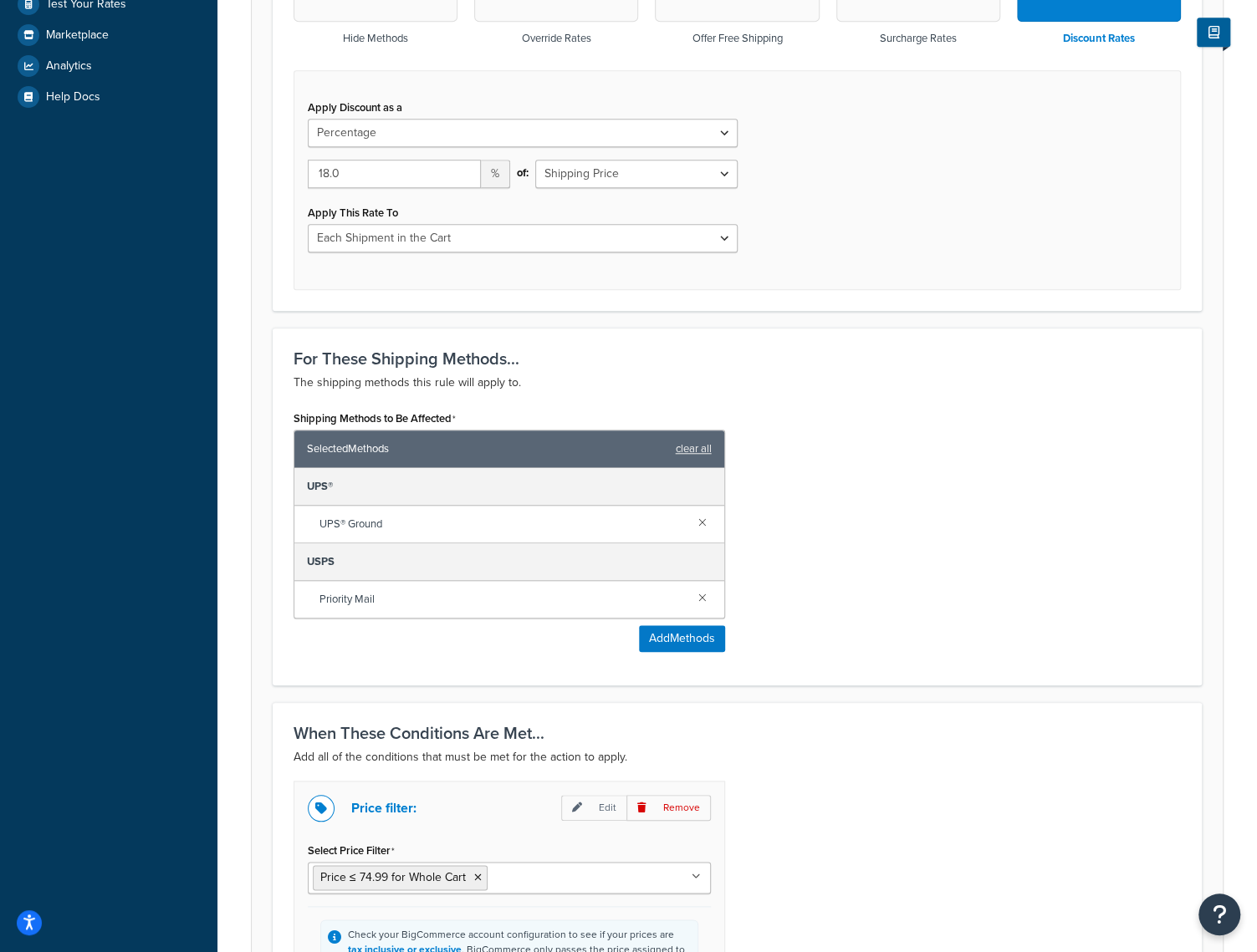
scroll to position [765, 0]
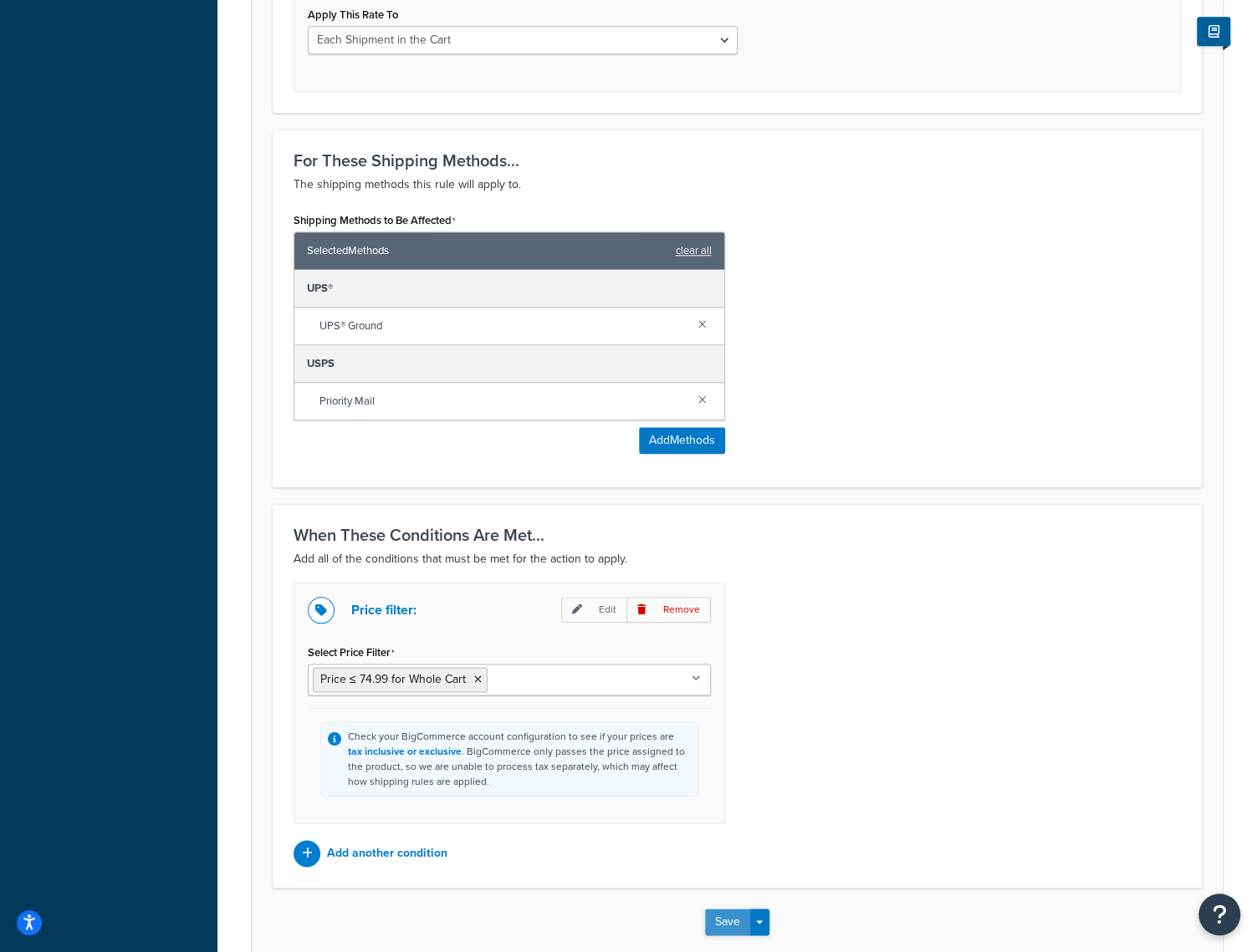
click at [733, 913] on button "Save" at bounding box center [727, 922] width 45 height 27
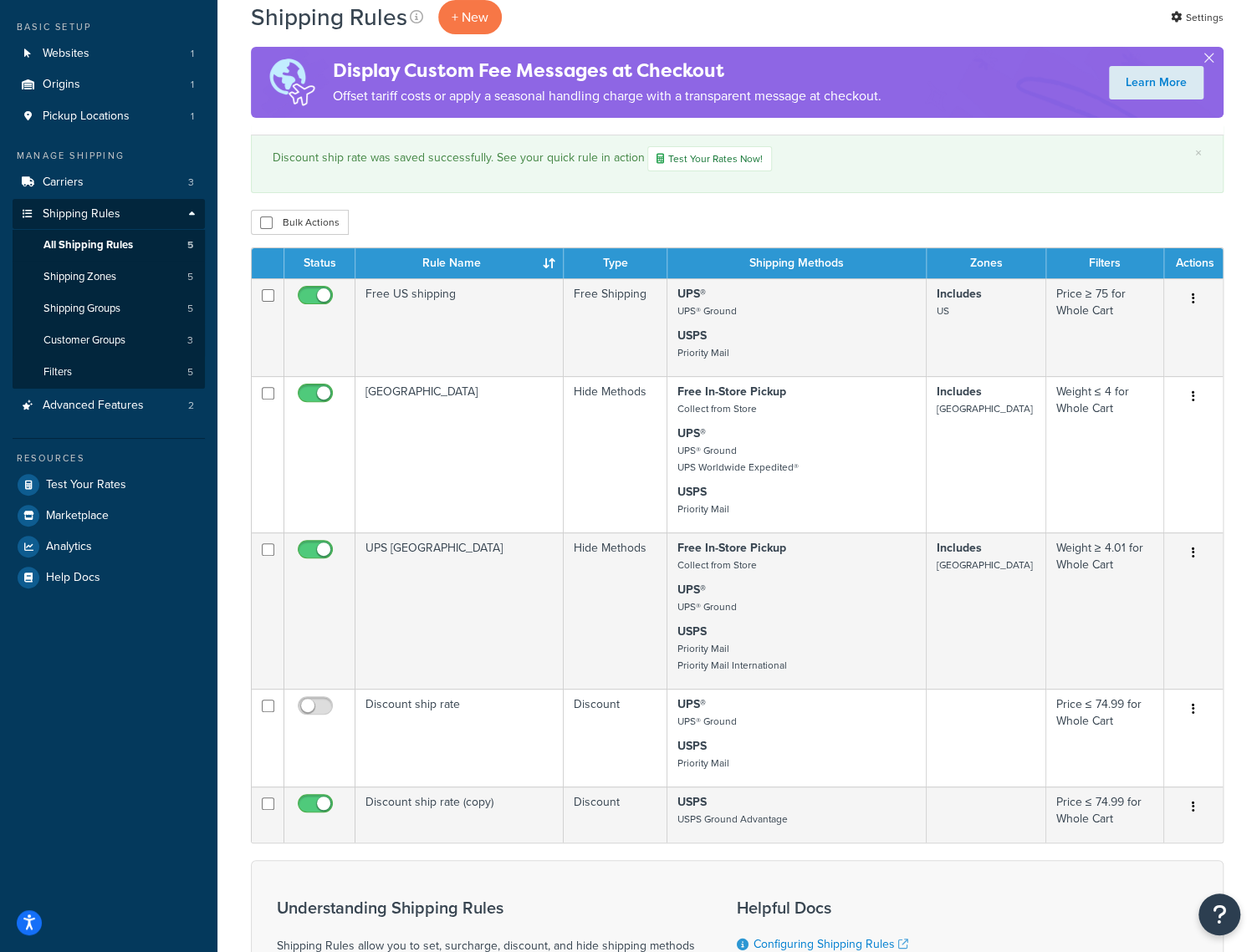
scroll to position [251, 0]
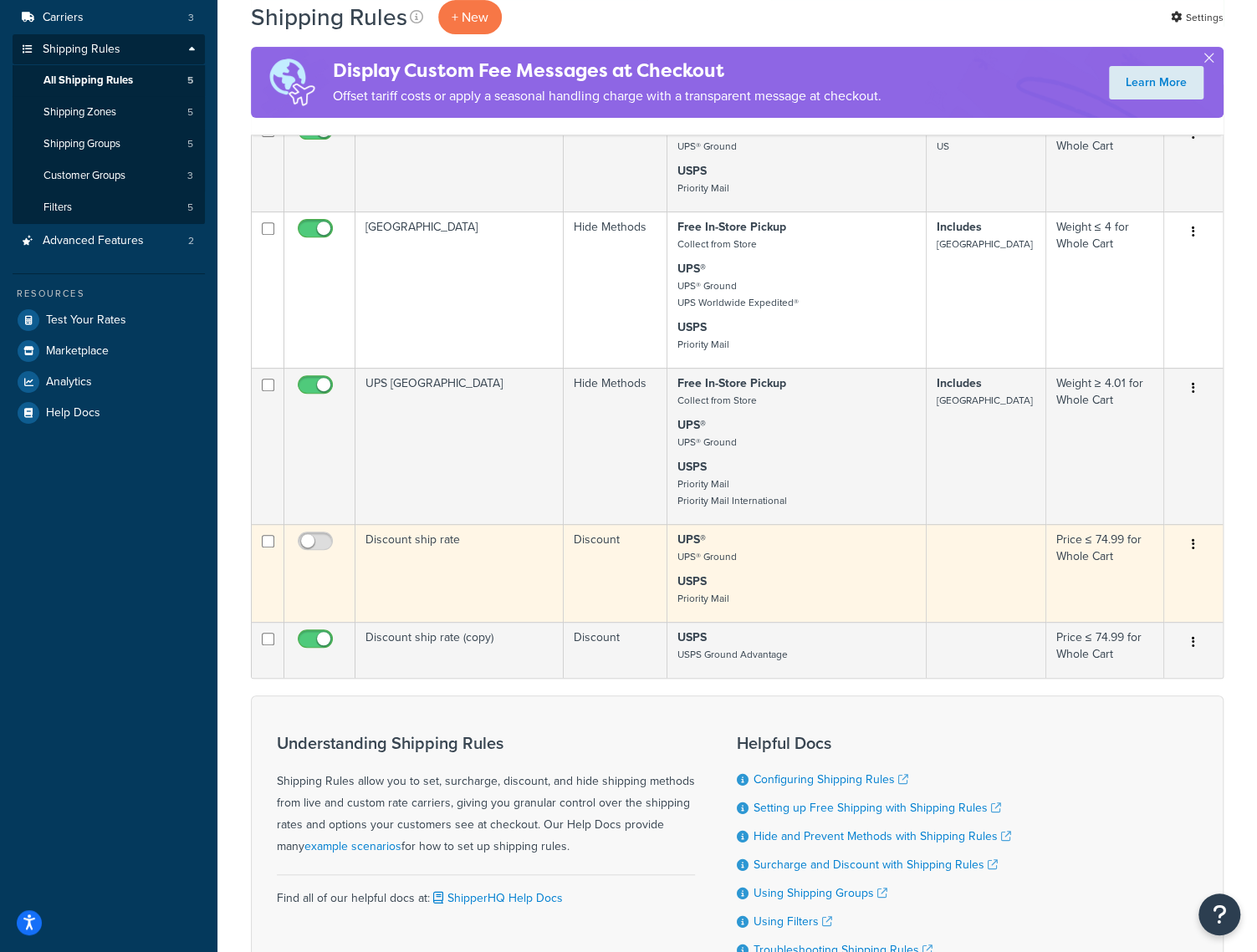
click at [1195, 555] on button "button" at bounding box center [1193, 544] width 23 height 27
click at [1104, 649] on link "Delete" at bounding box center [1138, 645] width 132 height 34
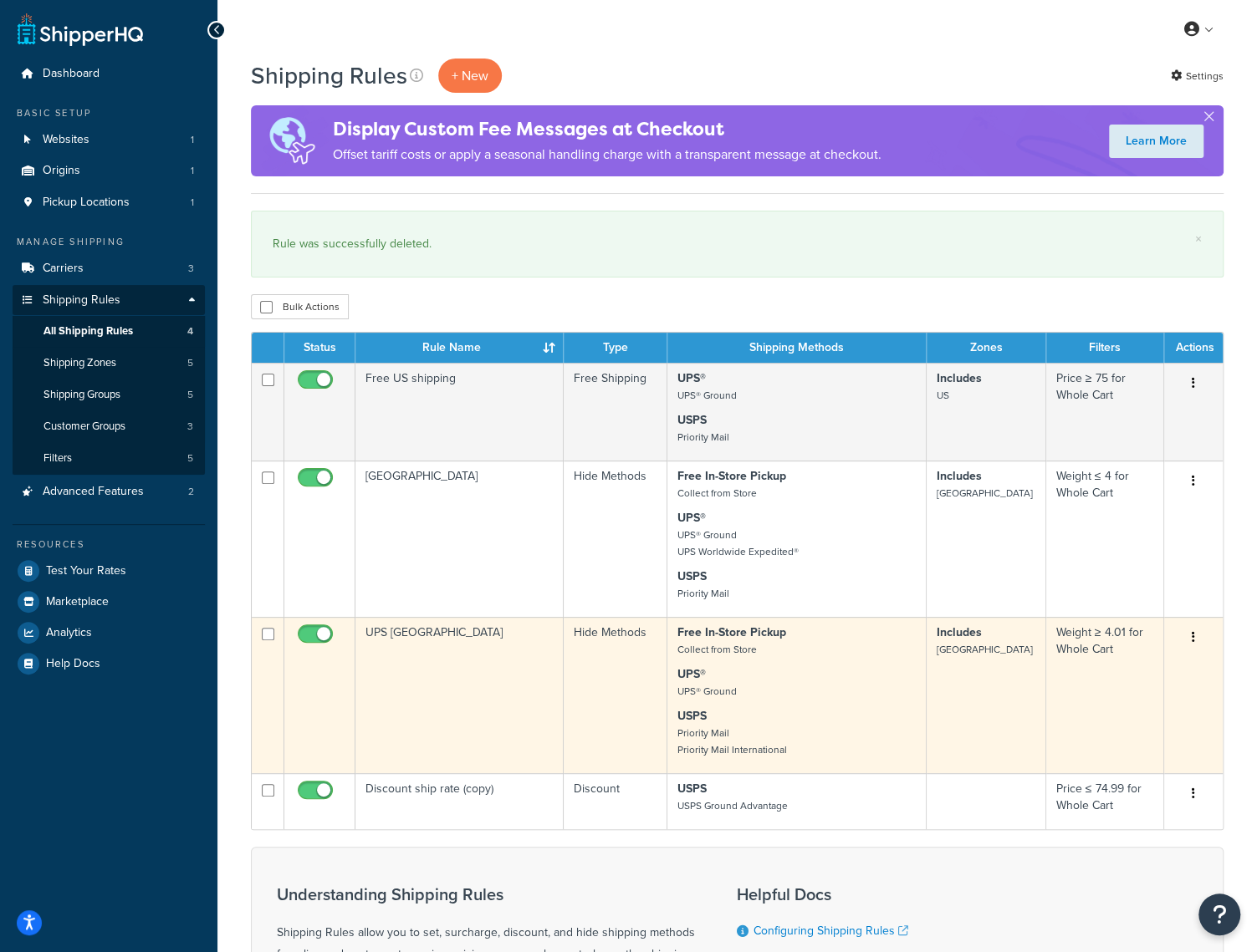
scroll to position [251, 0]
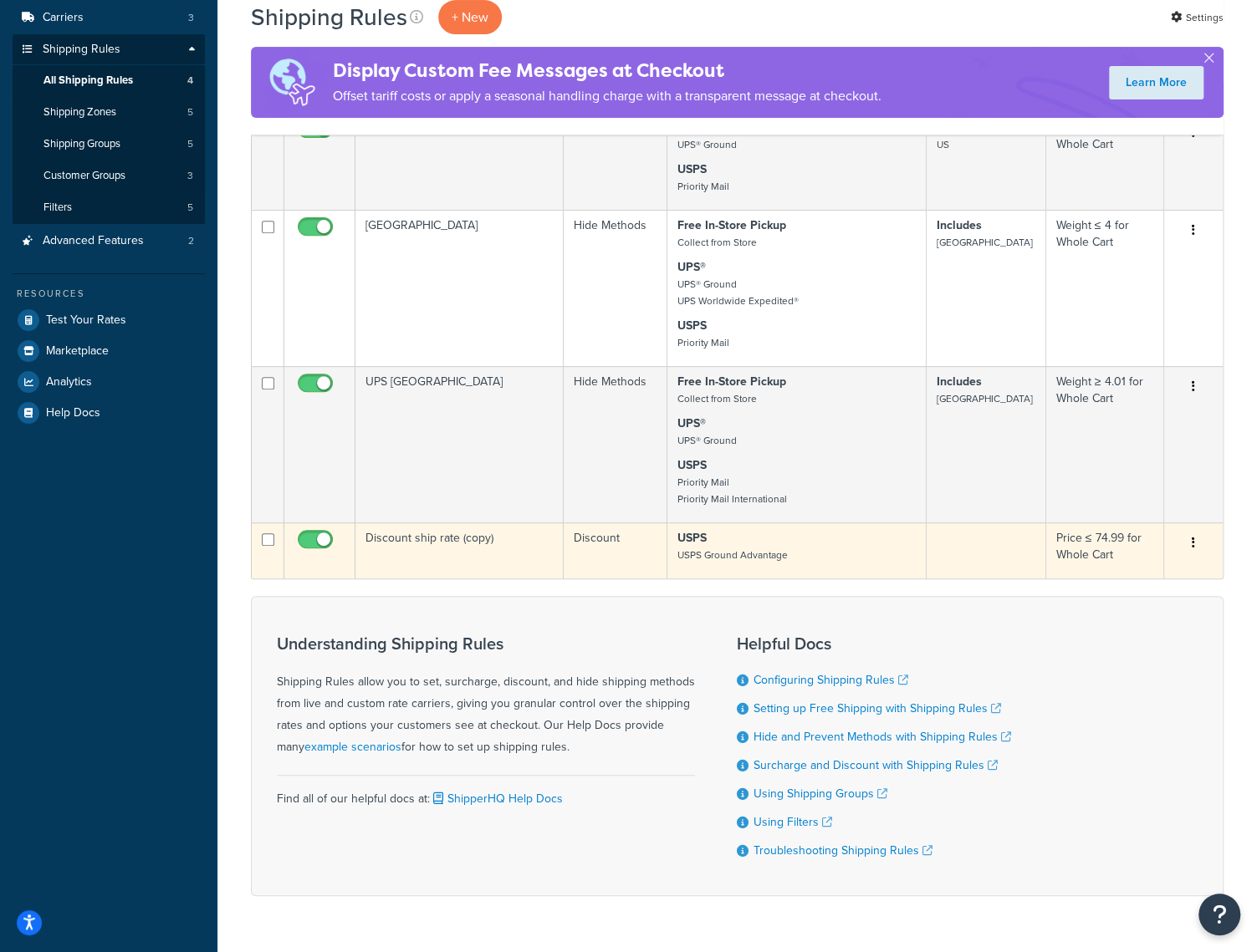
click at [1188, 546] on button "button" at bounding box center [1193, 543] width 23 height 27
click at [1126, 651] on link "Delete" at bounding box center [1138, 643] width 132 height 34
